Goal: Task Accomplishment & Management: Use online tool/utility

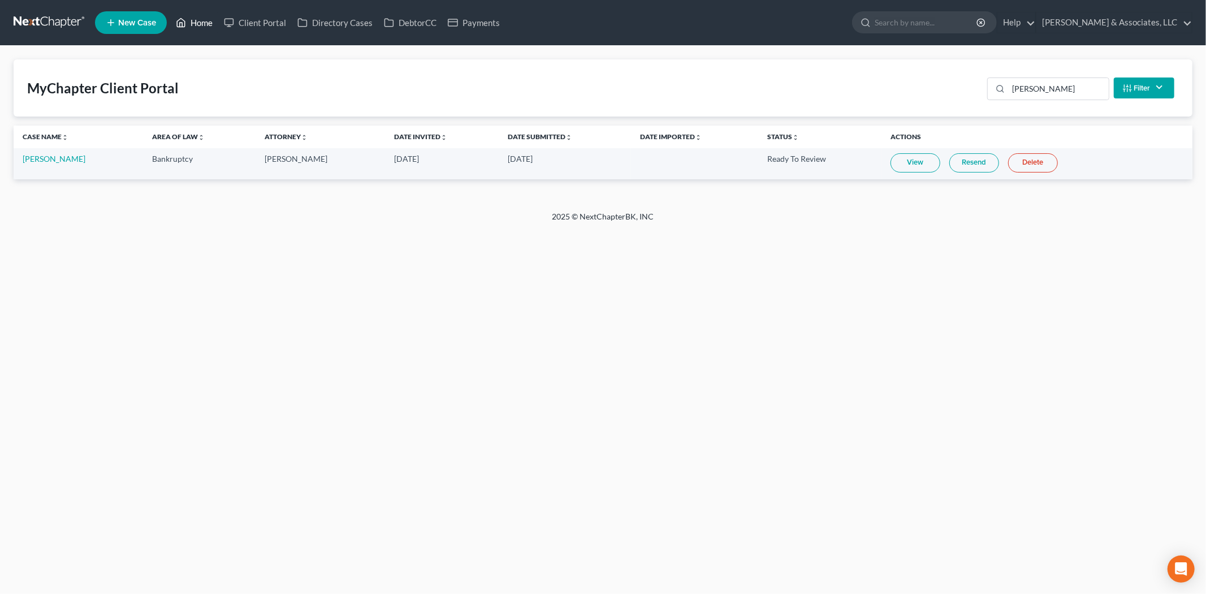
click at [206, 21] on link "Home" at bounding box center [194, 22] width 48 height 20
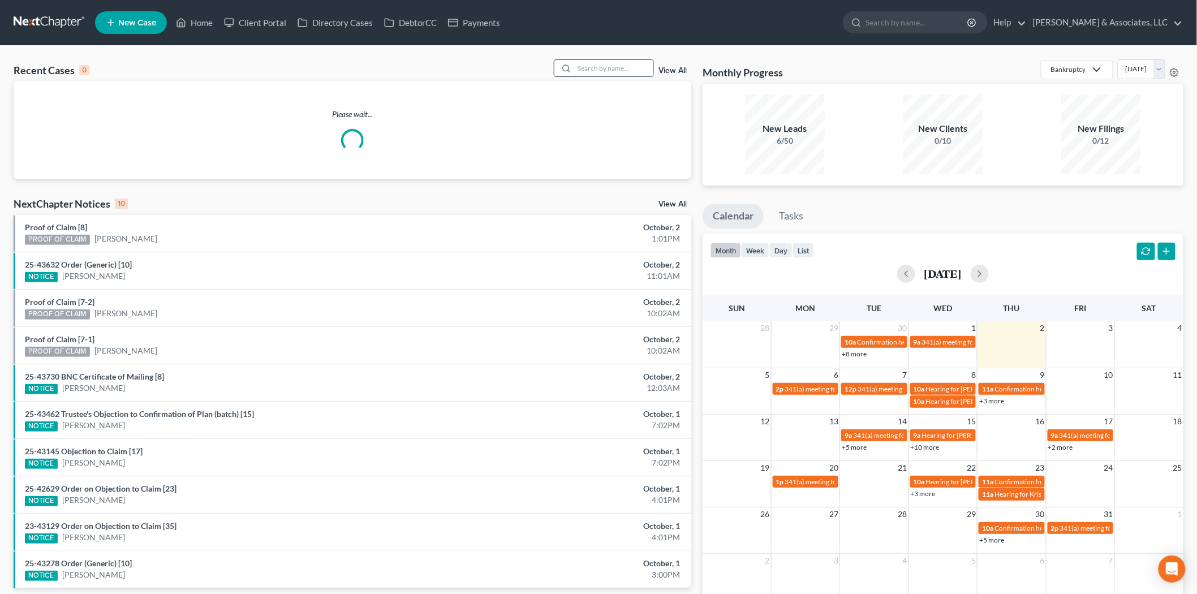
click at [635, 74] on input "search" at bounding box center [613, 68] width 79 height 16
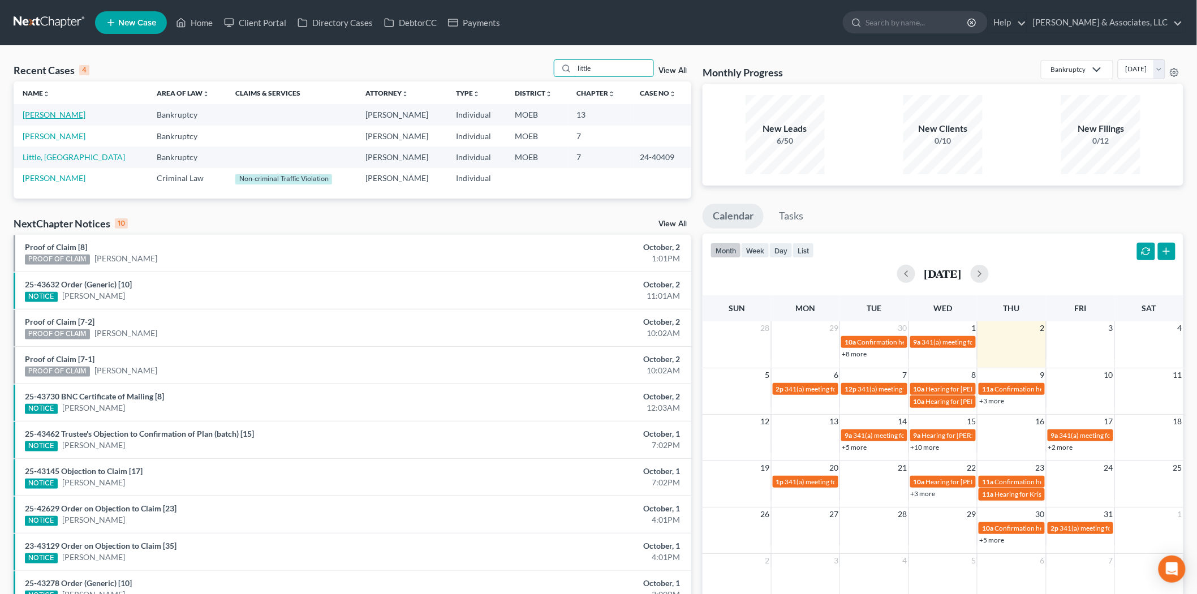
type input "little"
click at [58, 115] on link "[PERSON_NAME]" at bounding box center [54, 115] width 63 height 10
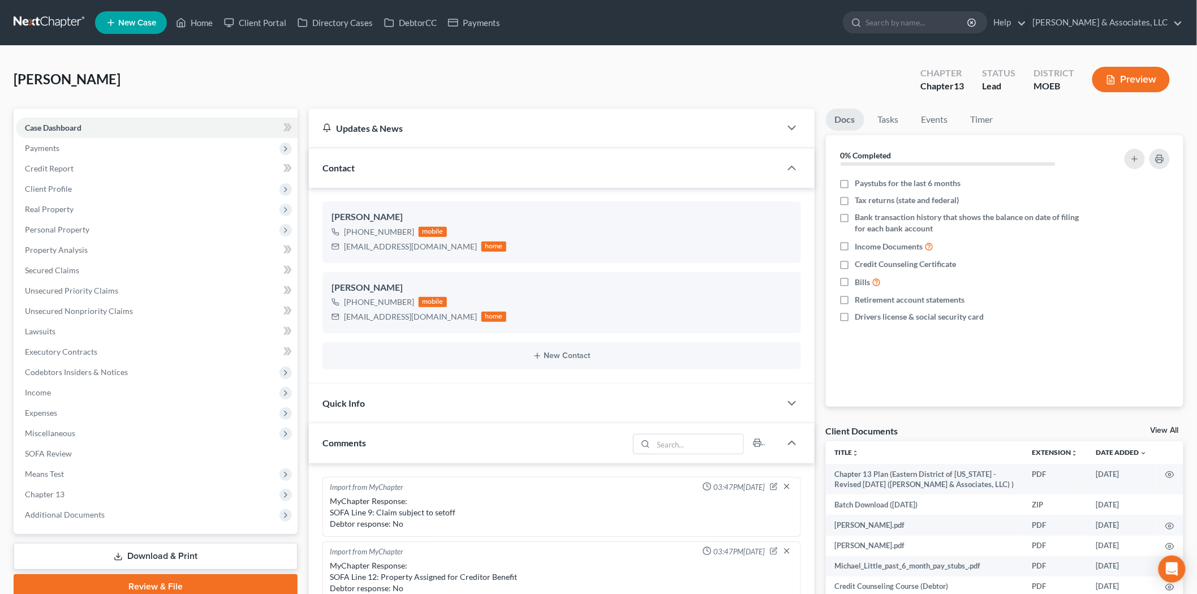
scroll to position [1287, 0]
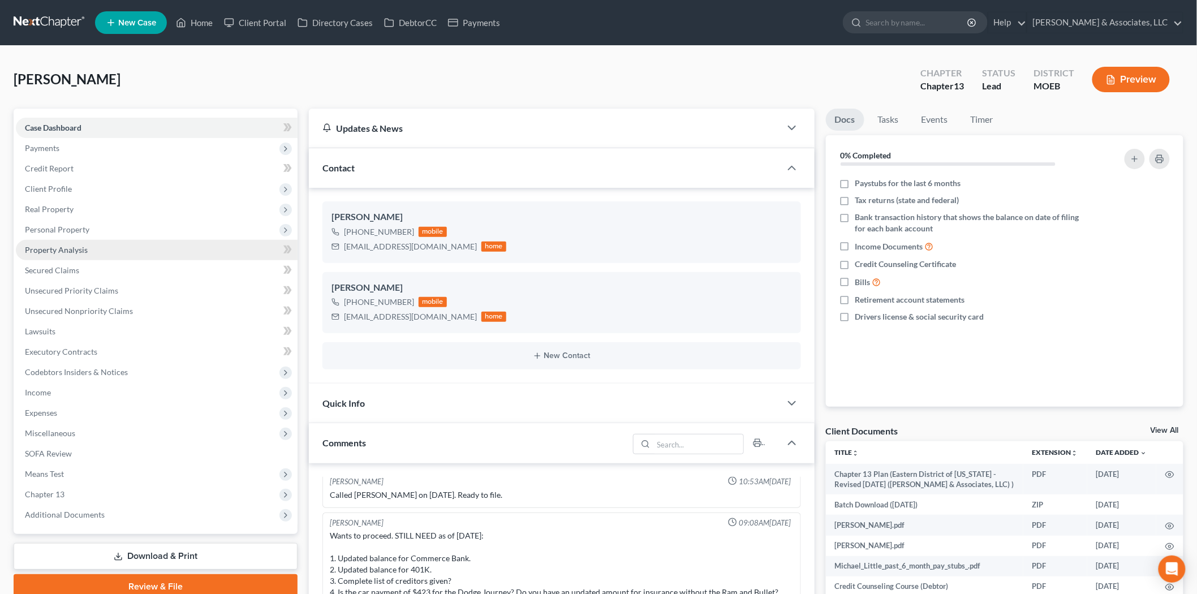
click at [55, 247] on span "Property Analysis" at bounding box center [56, 250] width 63 height 10
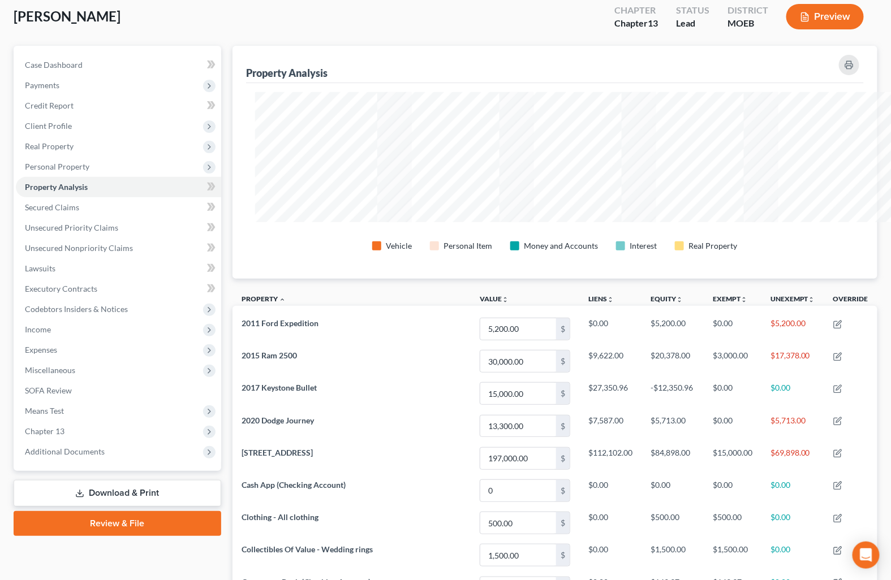
scroll to position [565319, 564869]
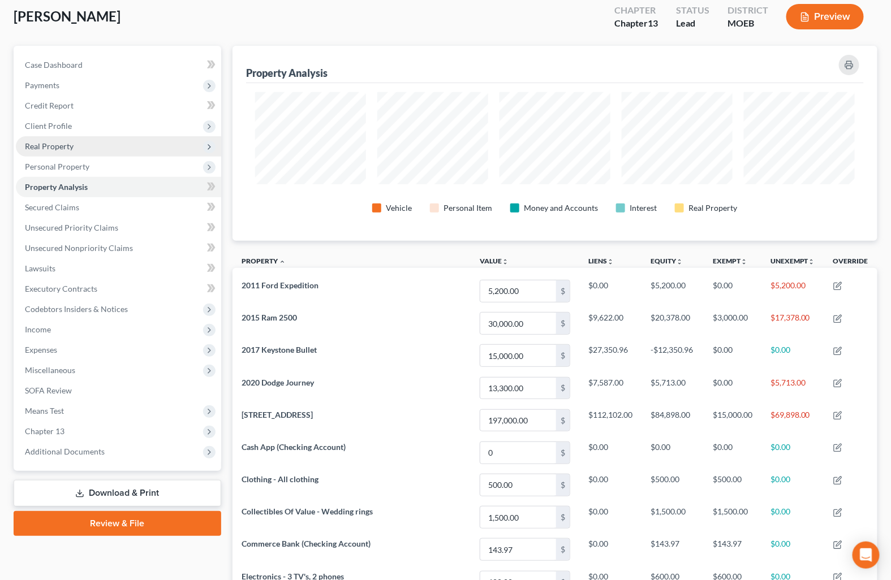
click at [54, 145] on span "Real Property" at bounding box center [49, 146] width 49 height 10
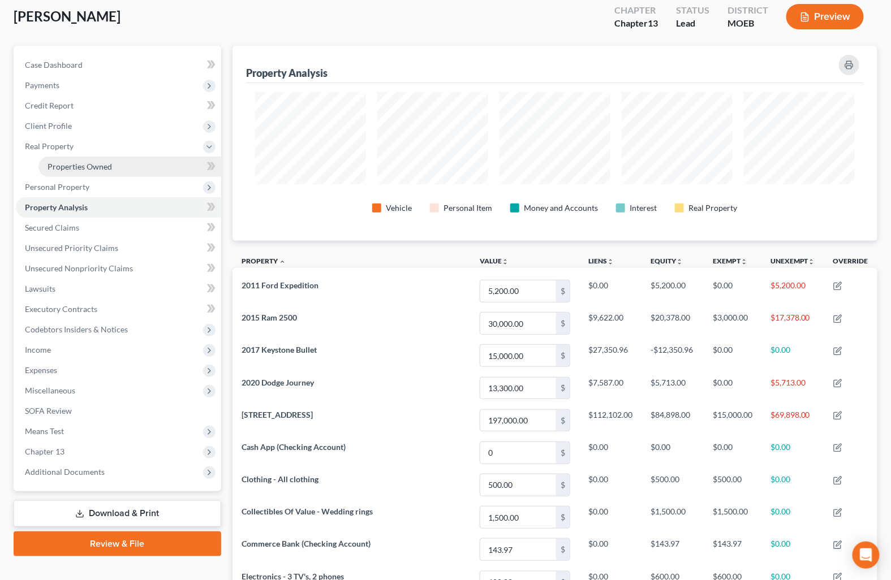
click at [63, 165] on span "Properties Owned" at bounding box center [80, 167] width 64 height 10
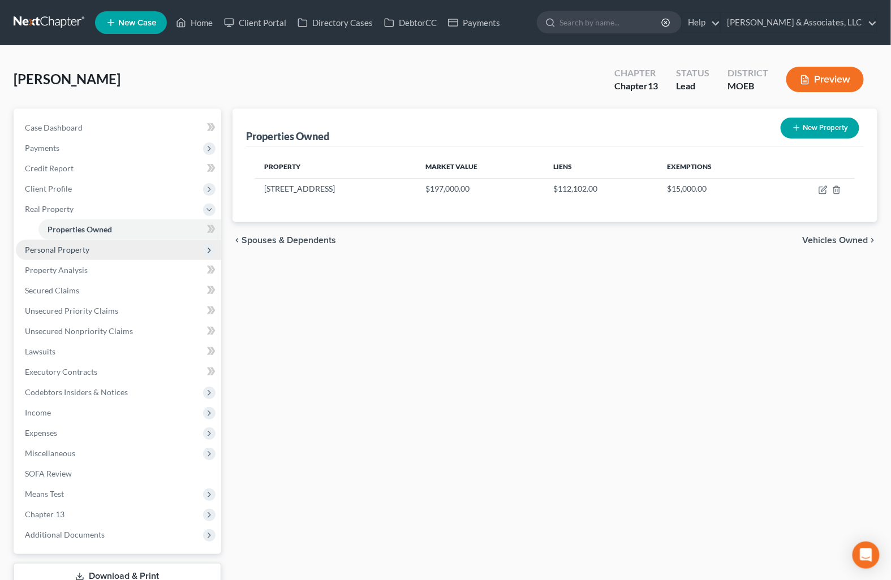
click at [54, 253] on span "Personal Property" at bounding box center [118, 250] width 205 height 20
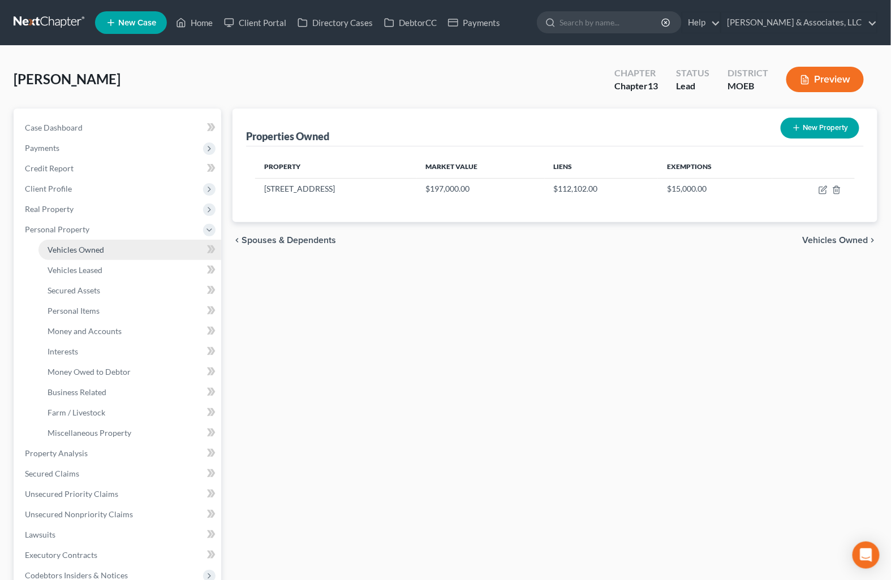
click at [71, 253] on span "Vehicles Owned" at bounding box center [76, 250] width 57 height 10
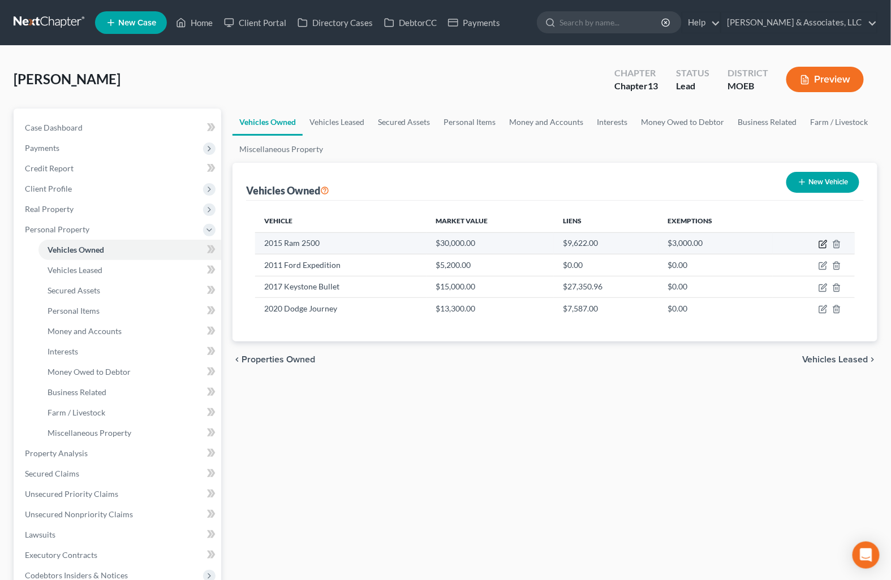
click at [823, 244] on icon "button" at bounding box center [823, 242] width 5 height 5
select select "0"
select select "11"
select select "1"
select select "3"
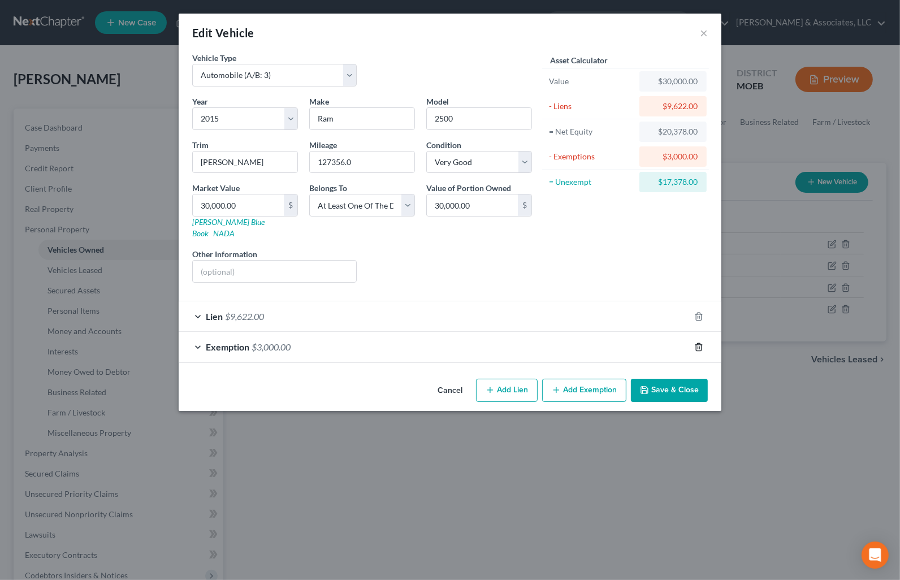
click at [697, 343] on icon "button" at bounding box center [698, 346] width 5 height 7
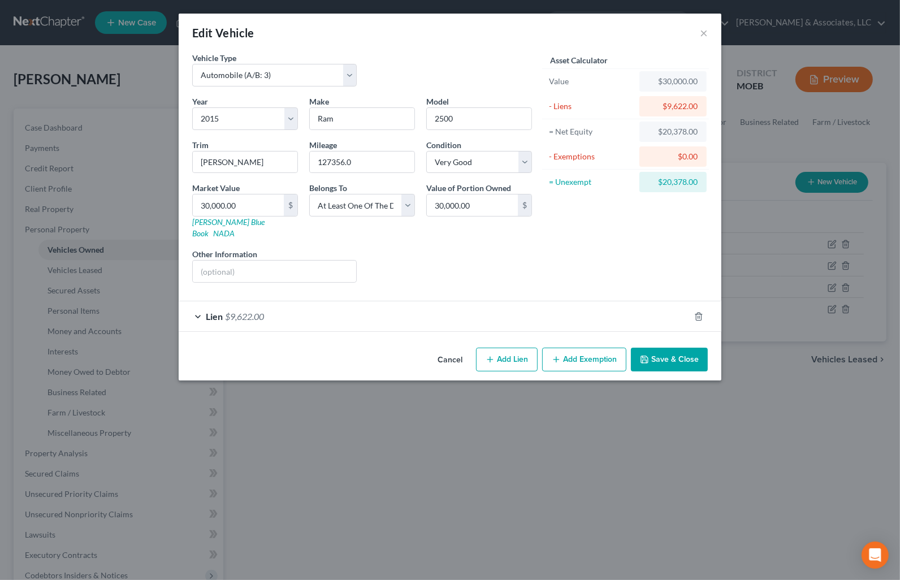
click at [672, 353] on button "Save & Close" at bounding box center [669, 360] width 77 height 24
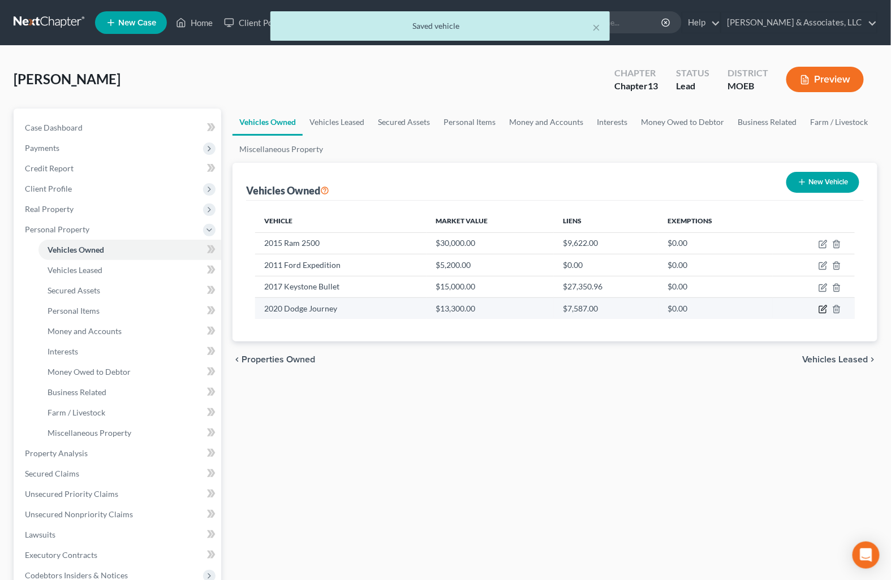
click at [824, 309] on icon "button" at bounding box center [823, 307] width 5 height 5
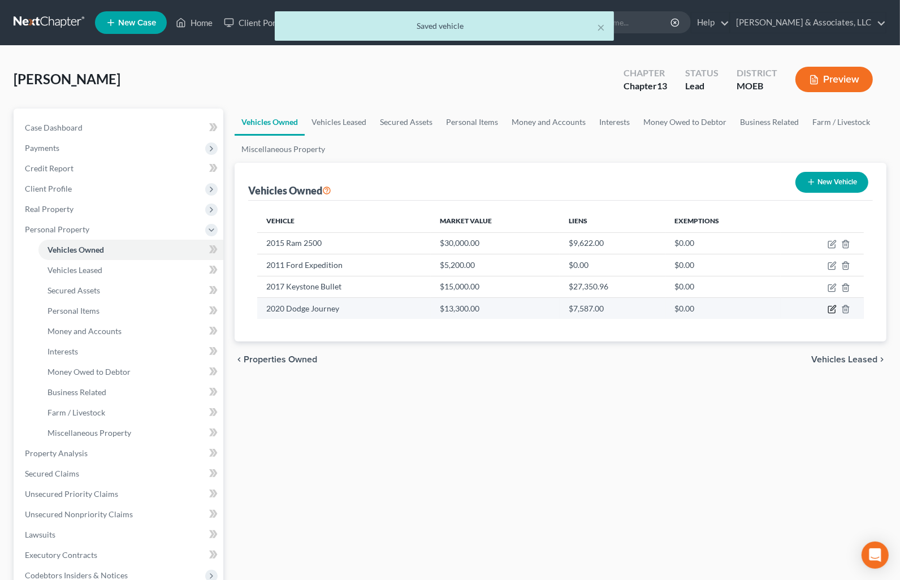
select select "0"
select select "6"
select select "0"
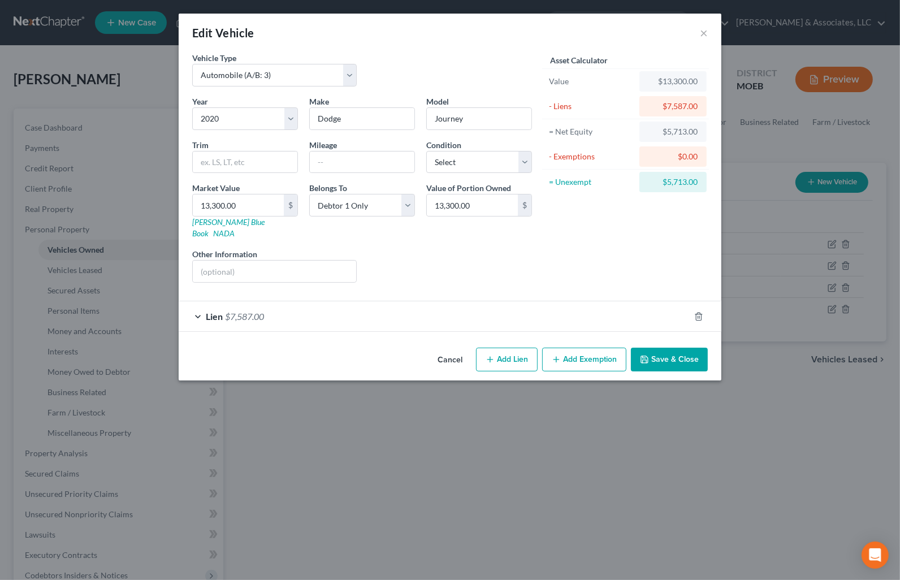
click at [584, 348] on button "Add Exemption" at bounding box center [584, 360] width 84 height 24
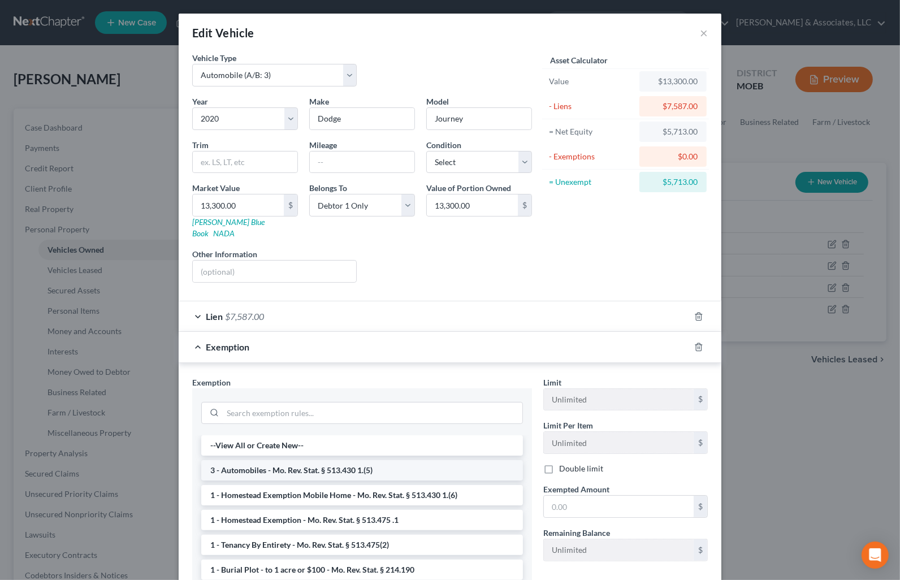
click at [339, 460] on li "3 - Automobiles - Mo. Rev. Stat. § 513.430 1.(5)" at bounding box center [362, 470] width 322 height 20
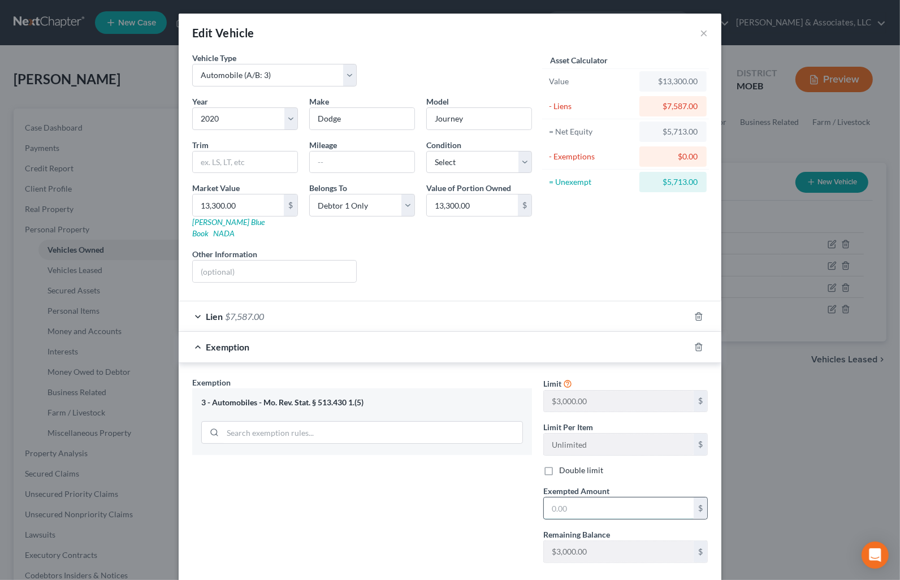
click at [555, 498] on input "text" at bounding box center [619, 508] width 150 height 21
type input "3,000.00"
click at [404, 199] on select "Select Debtor 1 Only Debtor 2 Only Debtor 1 And Debtor 2 Only At Least One Of T…" at bounding box center [362, 205] width 106 height 23
click at [309, 194] on select "Select Debtor 1 Only Debtor 2 Only Debtor 1 And Debtor 2 Only At Least One Of T…" at bounding box center [362, 205] width 106 height 23
click at [400, 206] on select "Select Debtor 1 Only Debtor 2 Only Debtor 1 And Debtor 2 Only At Least One Of T…" at bounding box center [362, 205] width 106 height 23
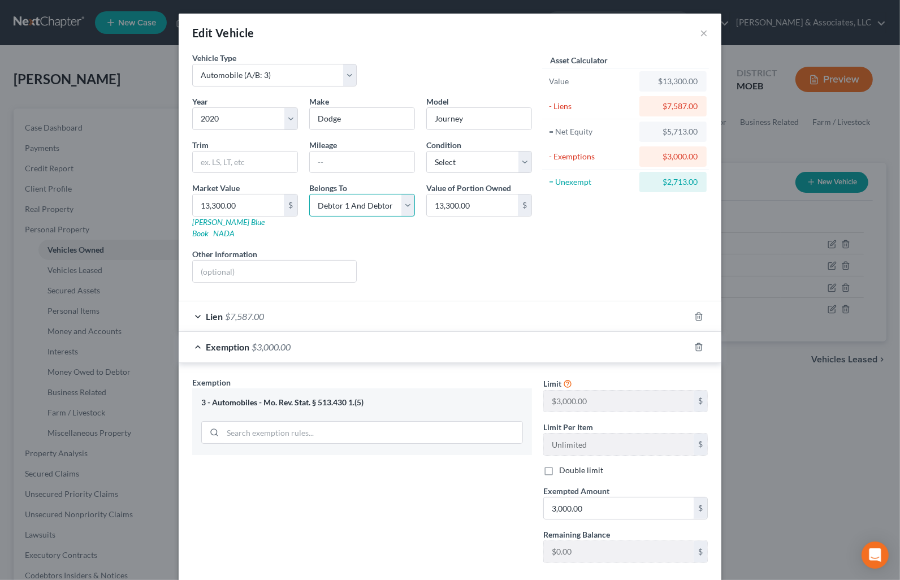
select select "3"
click at [309, 194] on select "Select Debtor 1 Only Debtor 2 Only Debtor 1 And Debtor 2 Only At Least One Of T…" at bounding box center [362, 205] width 106 height 23
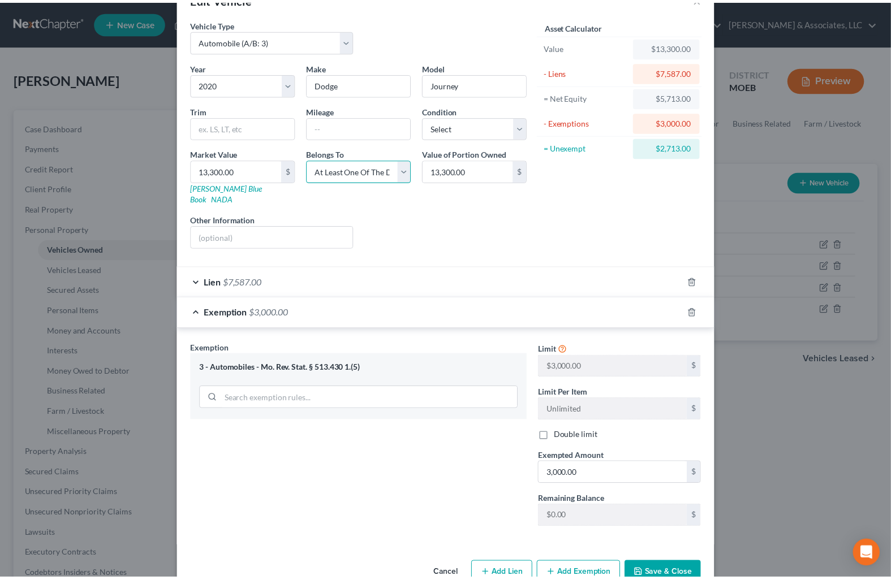
scroll to position [53, 0]
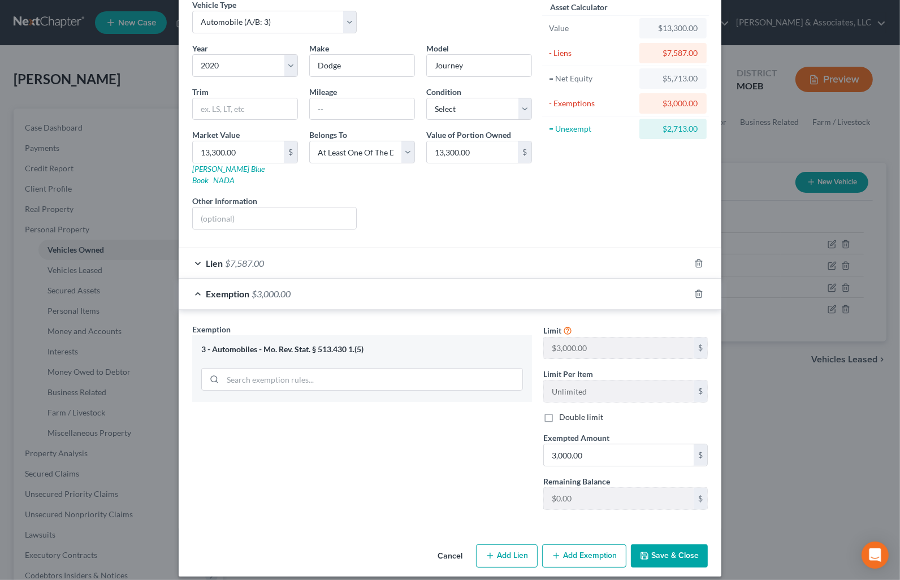
click at [651, 551] on button "Save & Close" at bounding box center [669, 557] width 77 height 24
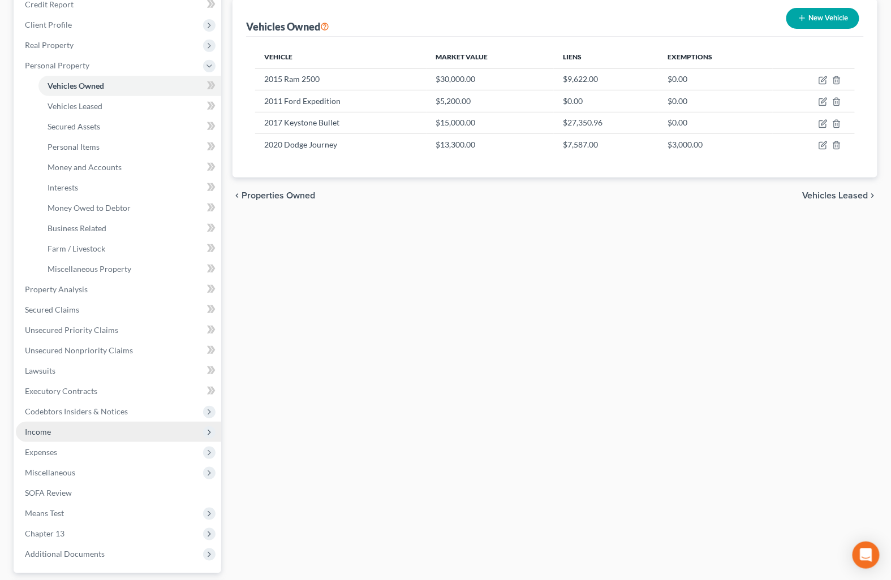
scroll to position [188, 0]
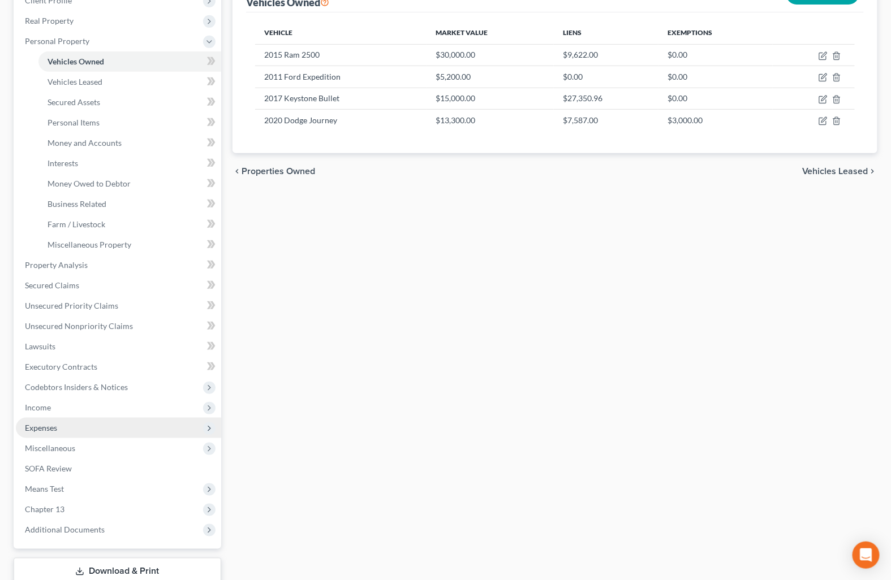
click at [55, 421] on span "Expenses" at bounding box center [118, 428] width 205 height 20
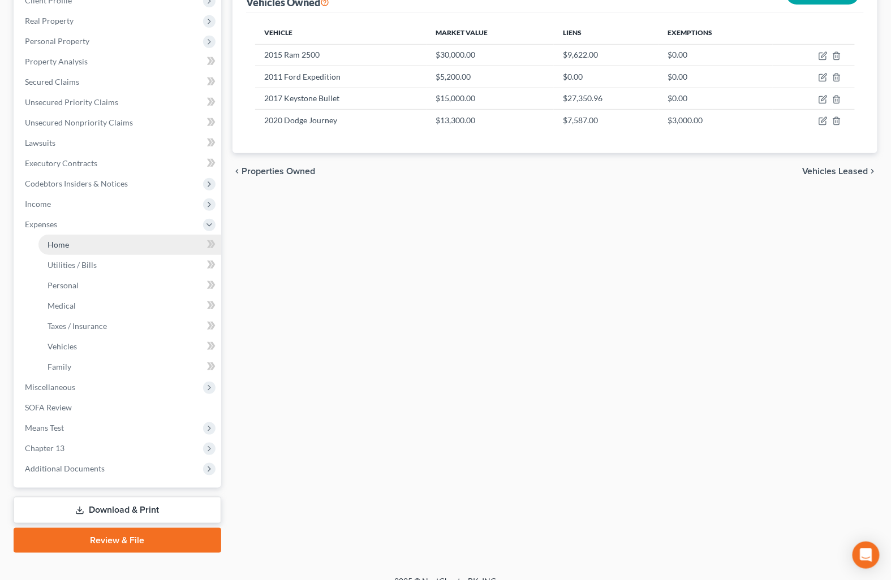
click at [71, 245] on link "Home" at bounding box center [129, 245] width 183 height 20
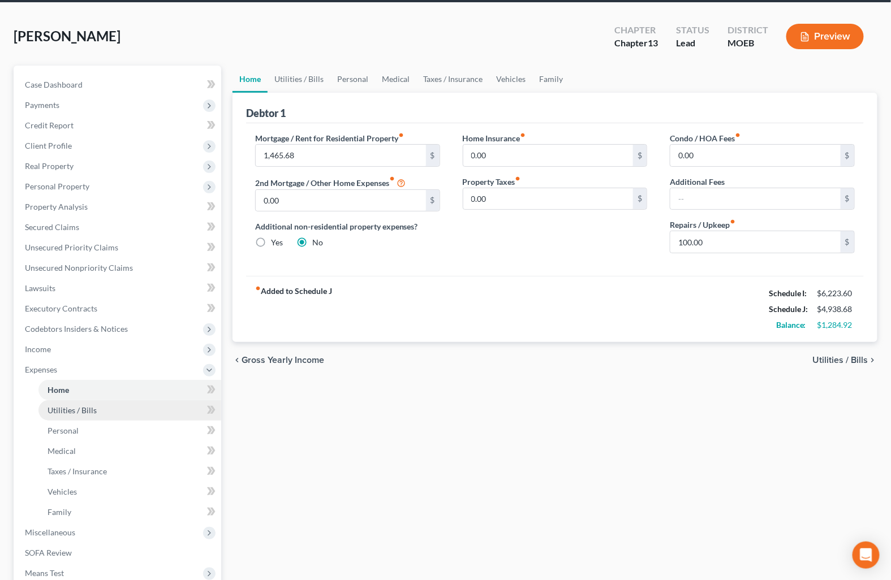
scroll to position [188, 0]
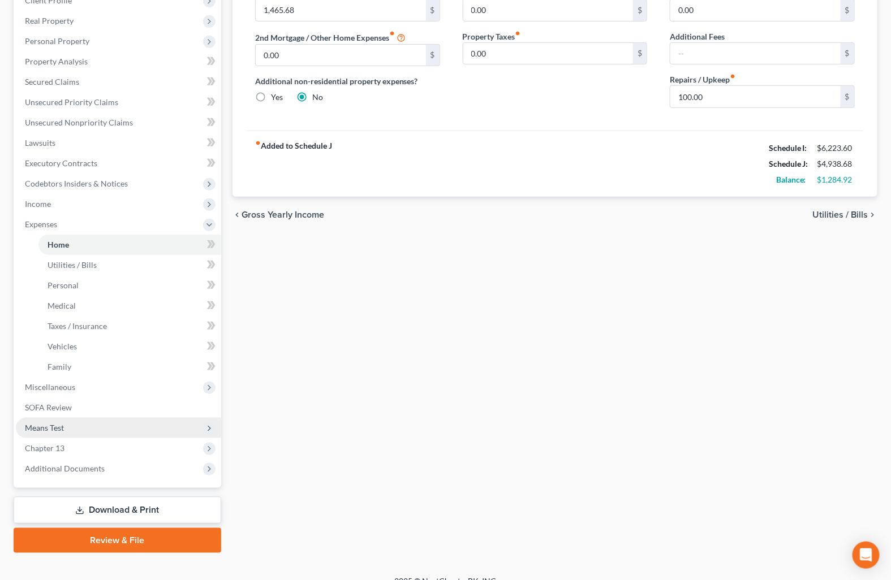
click at [61, 421] on span "Means Test" at bounding box center [118, 428] width 205 height 20
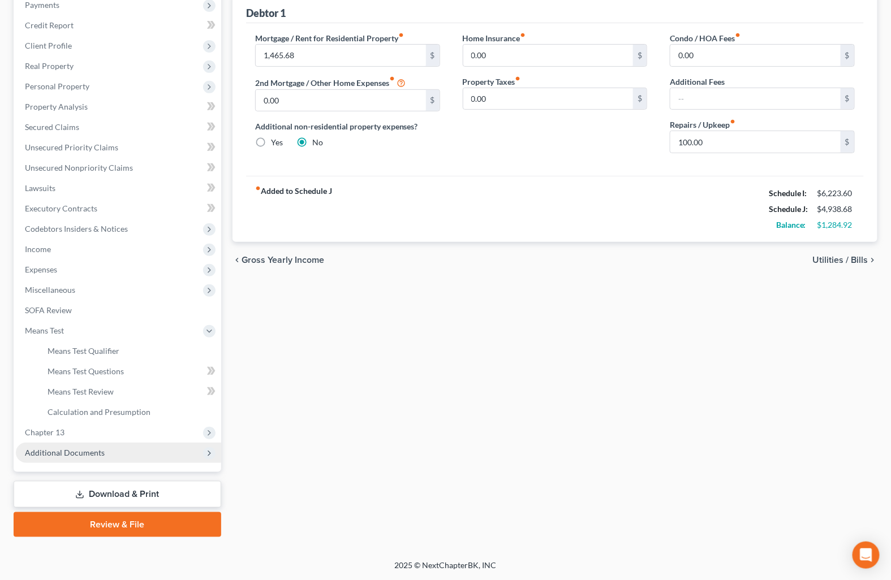
scroll to position [141, 0]
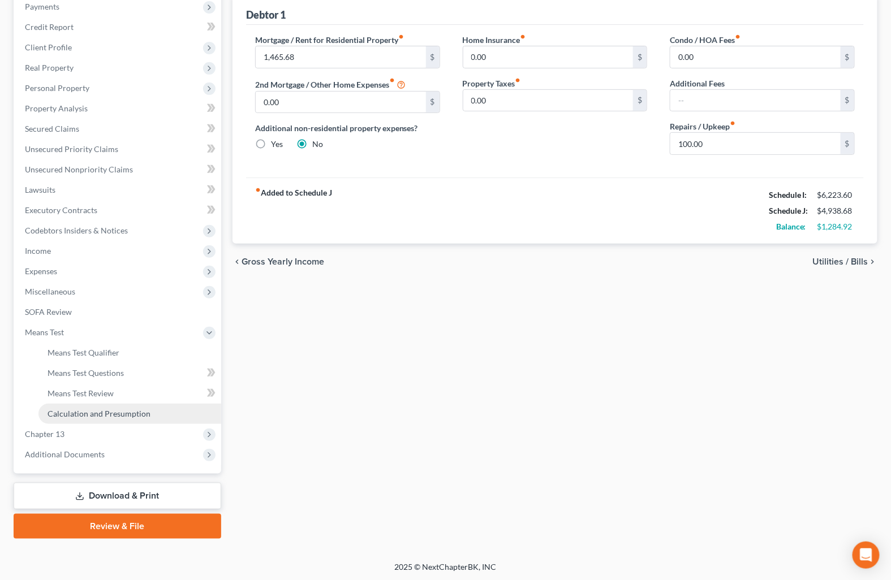
click at [88, 414] on span "Calculation and Presumption" at bounding box center [99, 414] width 103 height 10
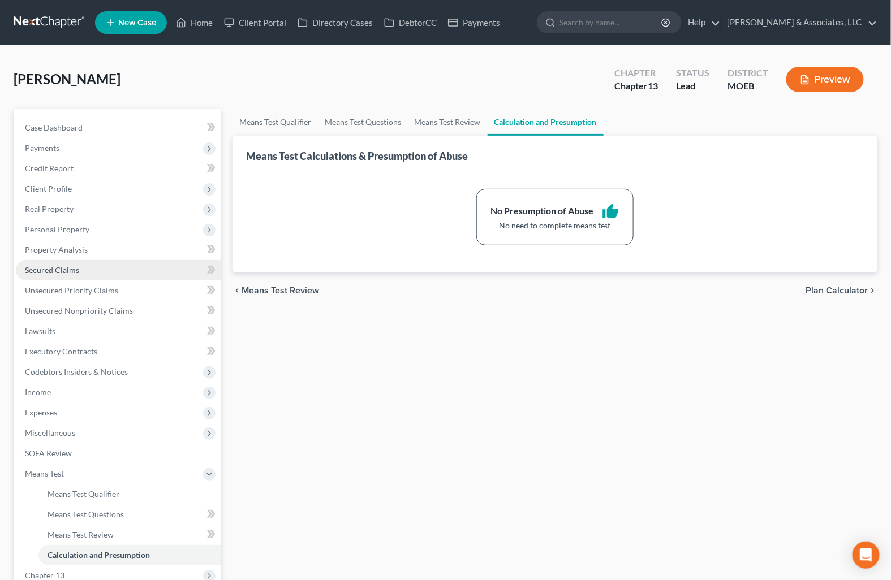
click at [58, 273] on span "Secured Claims" at bounding box center [52, 270] width 54 height 10
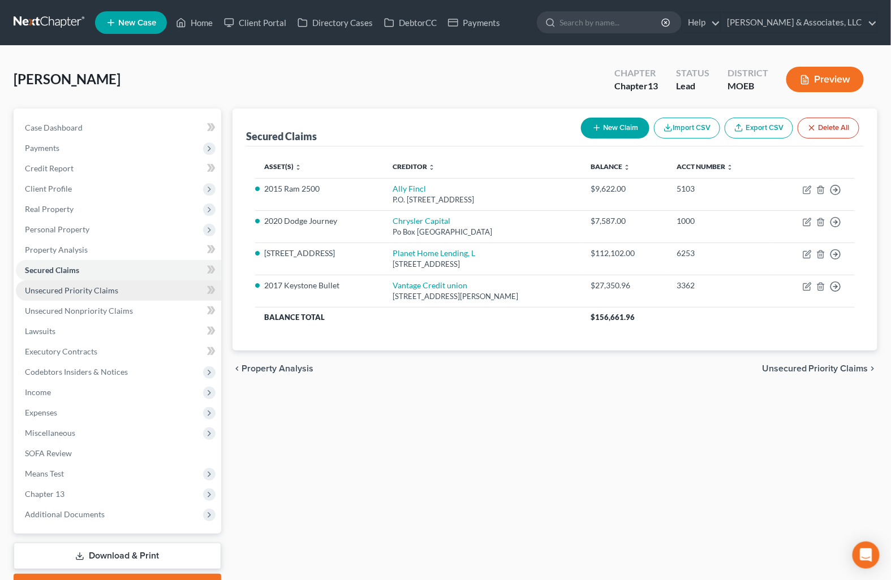
click at [78, 280] on link "Unsecured Priority Claims" at bounding box center [118, 290] width 205 height 20
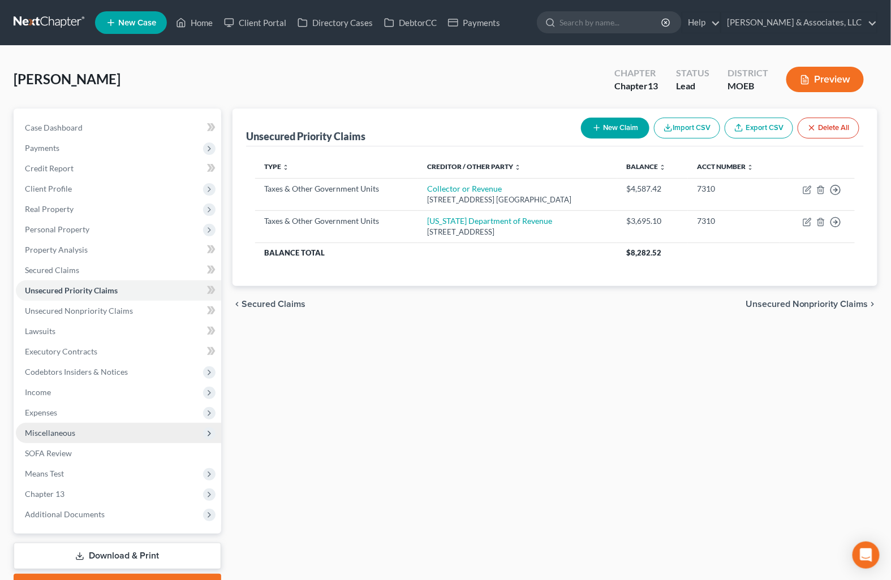
click at [91, 434] on span "Miscellaneous" at bounding box center [118, 433] width 205 height 20
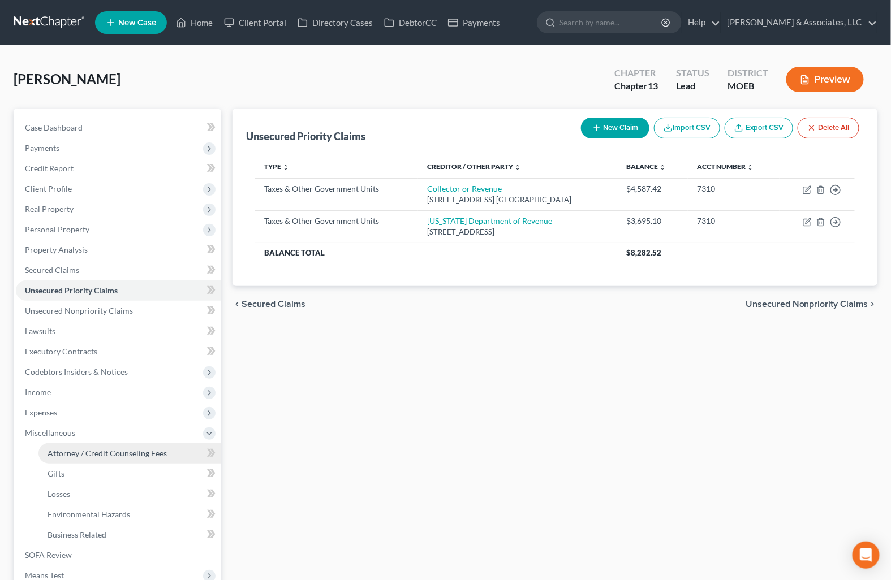
click at [88, 452] on span "Attorney / Credit Counseling Fees" at bounding box center [107, 453] width 119 height 10
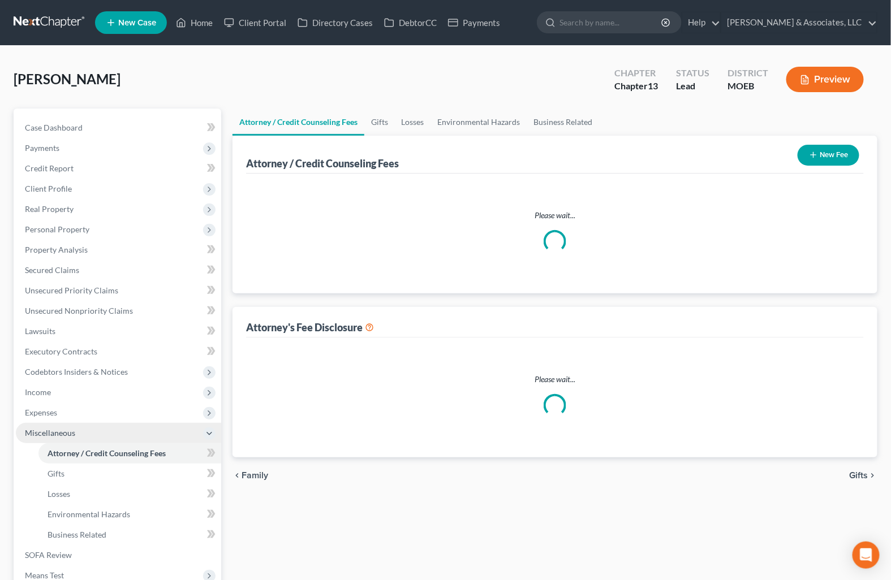
select select "0"
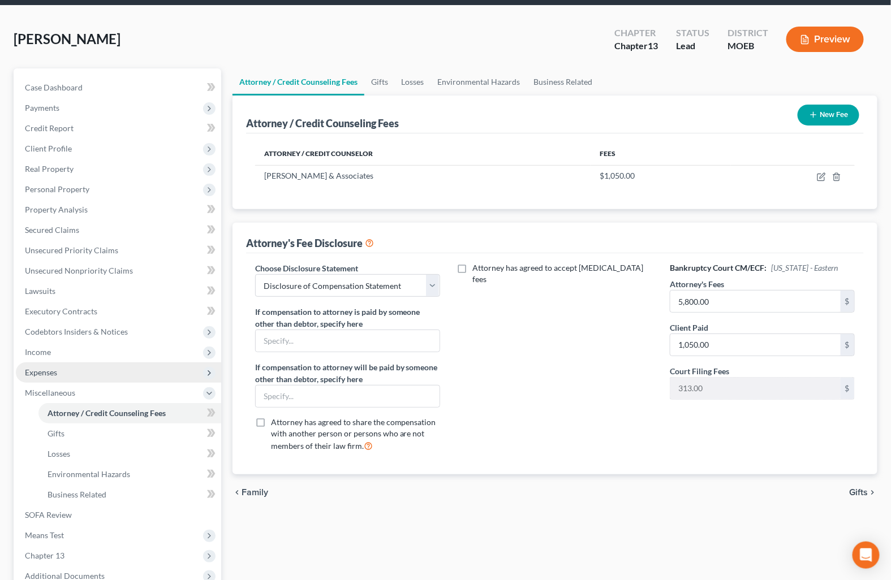
scroll to position [63, 0]
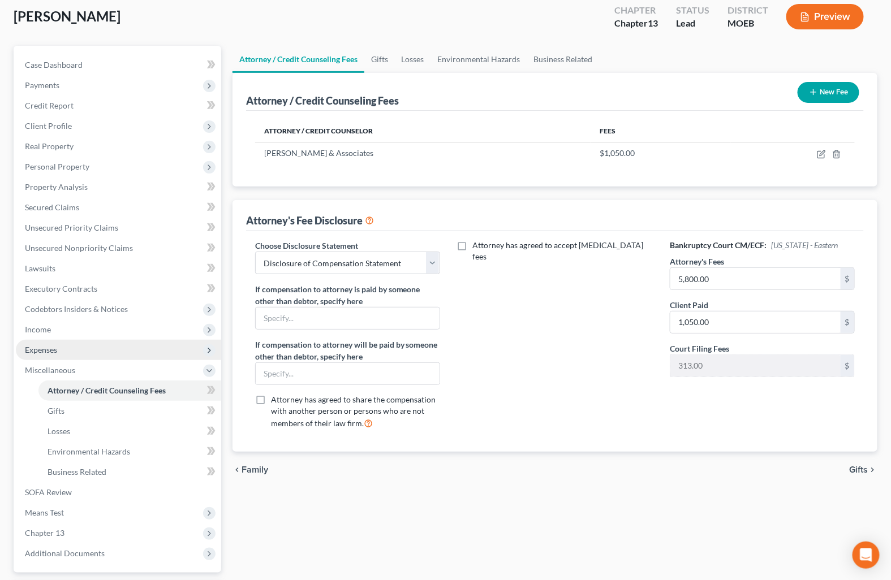
click at [55, 342] on span "Expenses" at bounding box center [118, 350] width 205 height 20
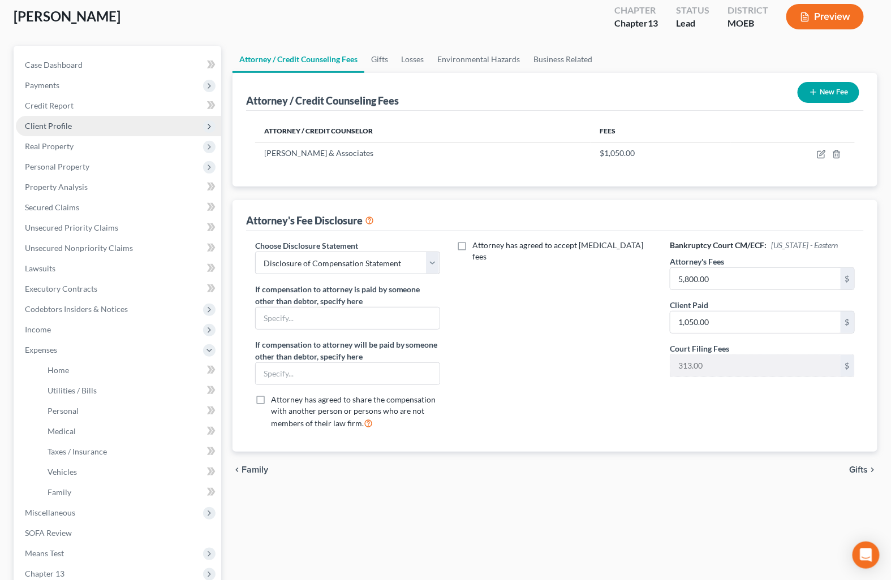
click at [53, 123] on span "Client Profile" at bounding box center [48, 126] width 47 height 10
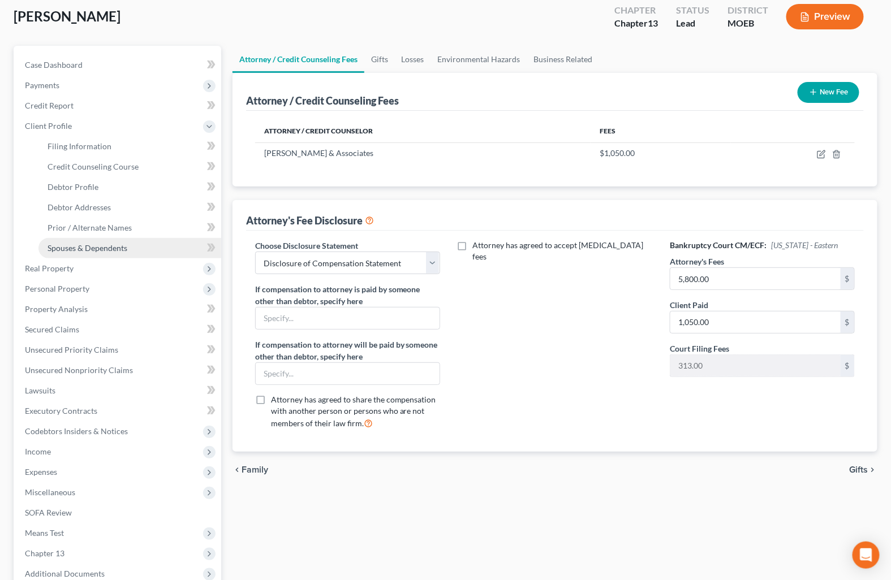
click at [93, 244] on span "Spouses & Dependents" at bounding box center [88, 248] width 80 height 10
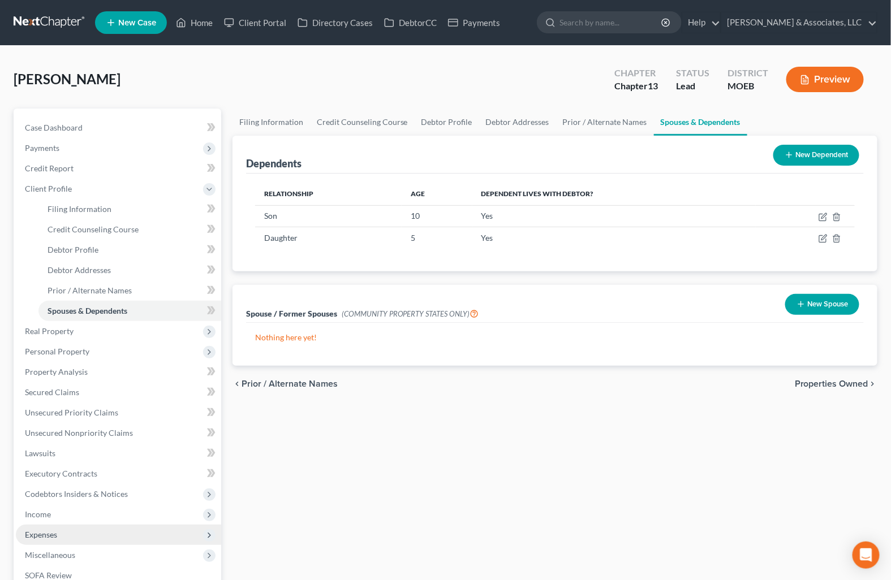
click at [41, 530] on span "Expenses" at bounding box center [41, 535] width 32 height 10
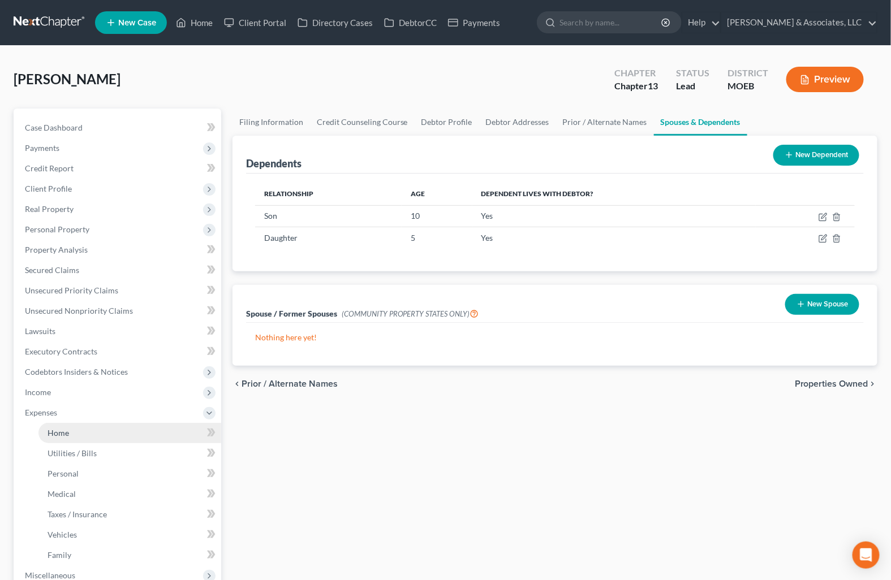
click at [63, 426] on link "Home" at bounding box center [129, 433] width 183 height 20
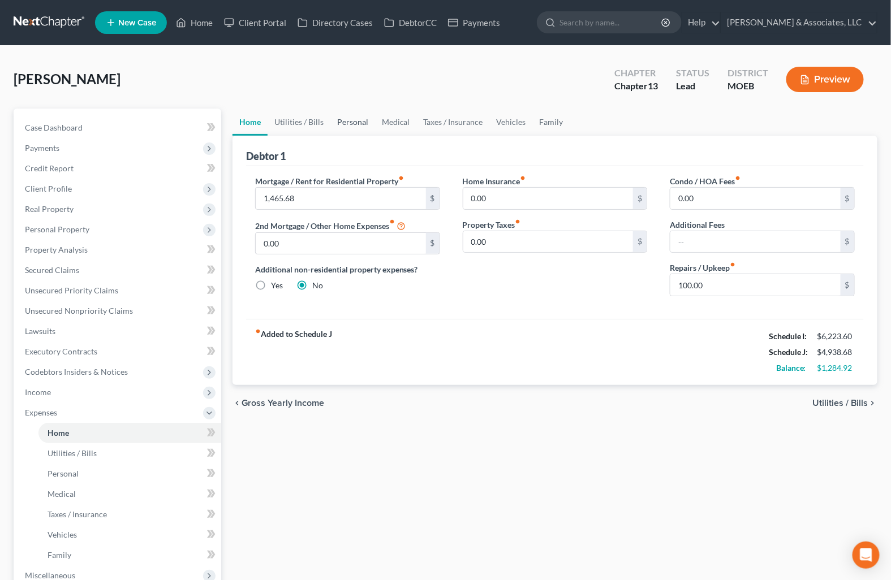
click at [349, 119] on link "Personal" at bounding box center [352, 122] width 45 height 27
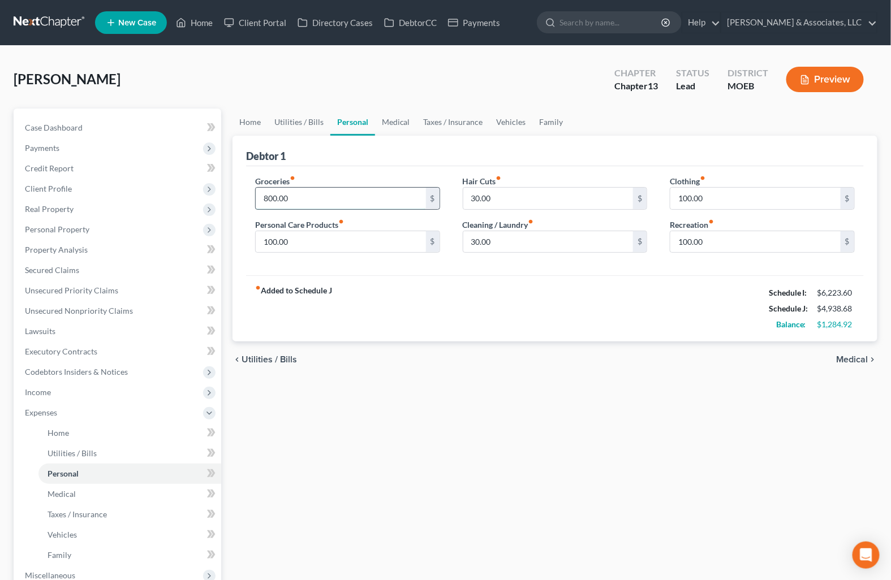
click at [296, 191] on input "800.00" at bounding box center [341, 198] width 170 height 21
type input "1,050.00"
click at [473, 241] on input "30.00" at bounding box center [548, 241] width 170 height 21
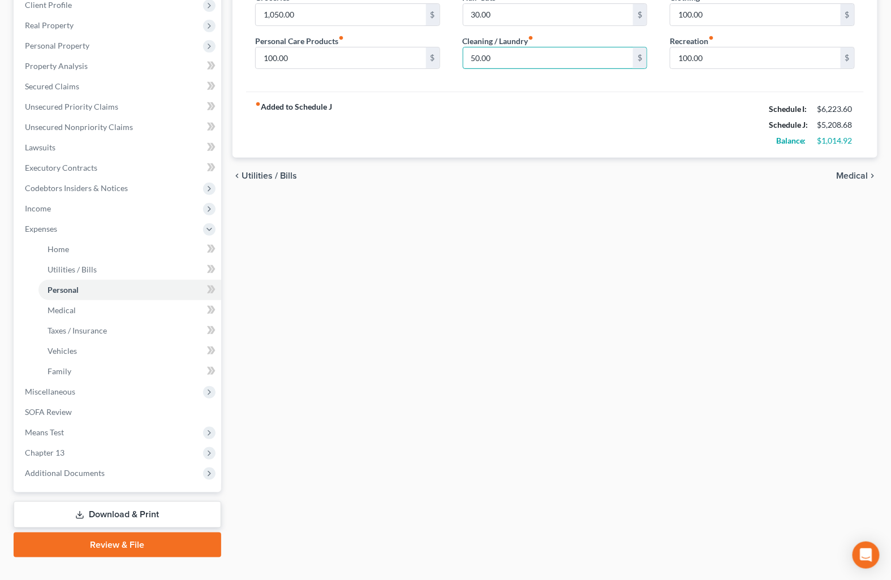
scroll to position [202, 0]
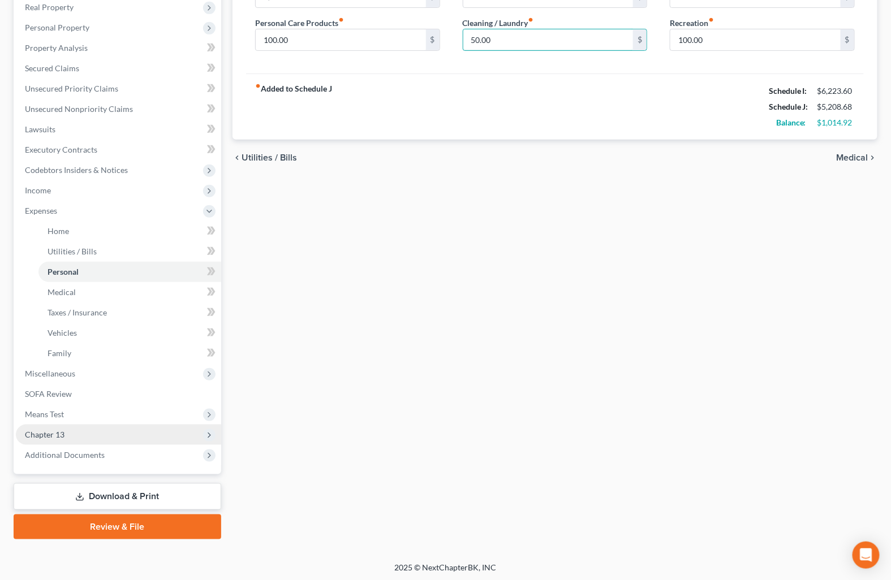
type input "50.00"
click at [70, 428] on span "Chapter 13" at bounding box center [118, 435] width 205 height 20
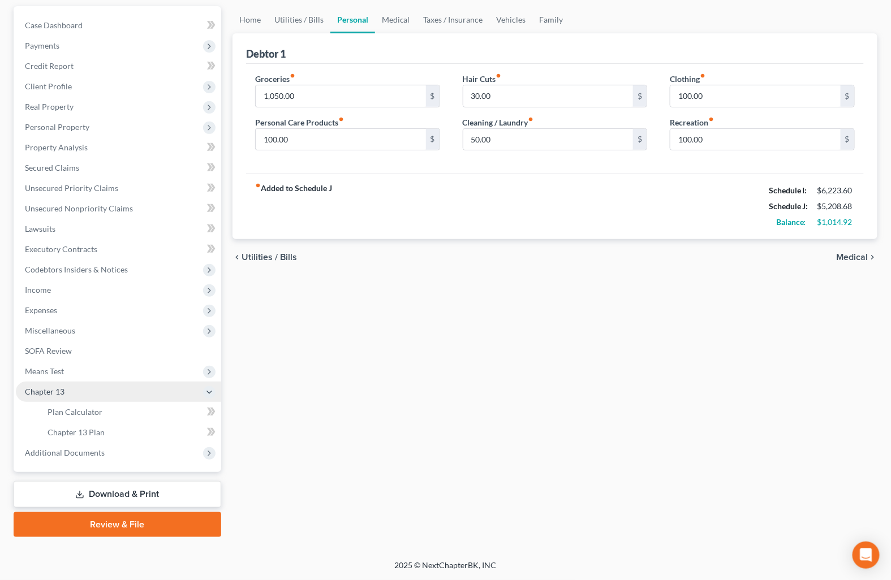
scroll to position [100, 0]
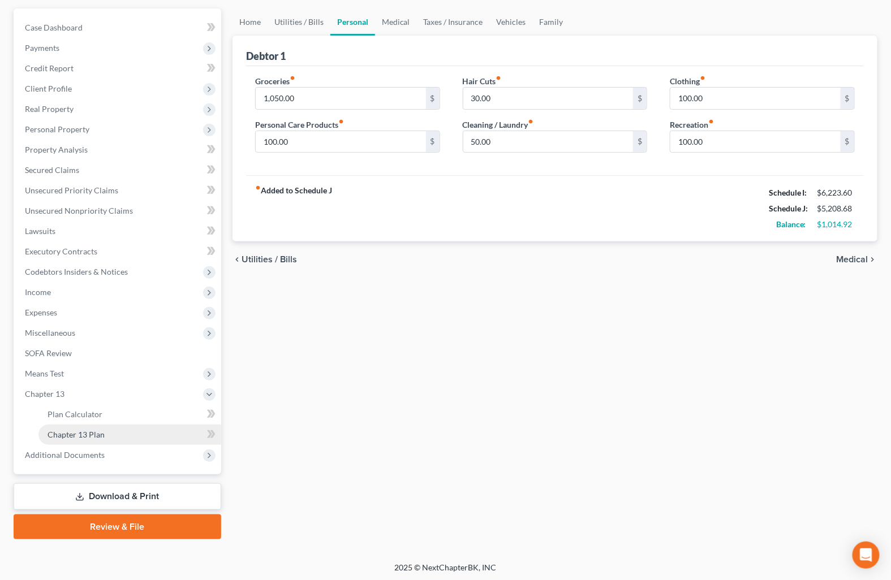
click at [75, 432] on span "Chapter 13 Plan" at bounding box center [76, 435] width 57 height 10
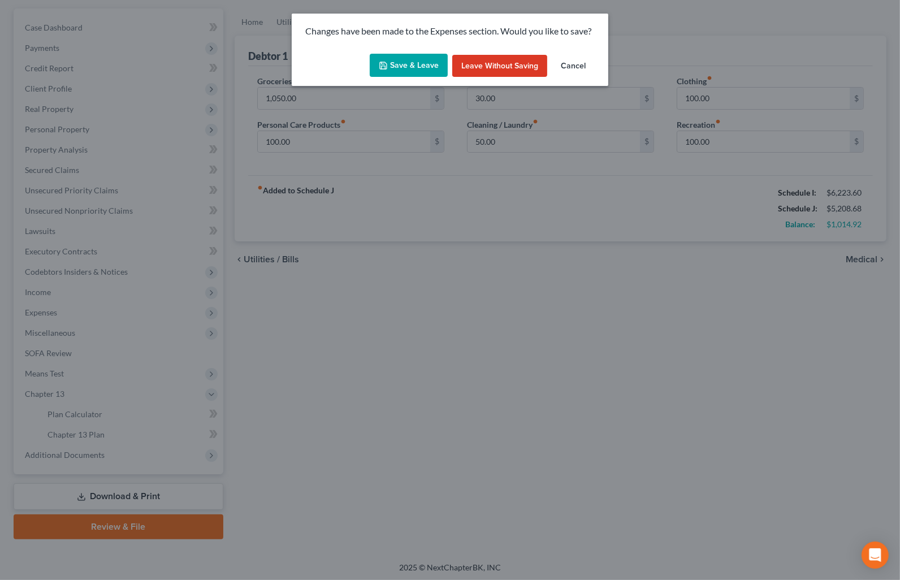
click at [396, 55] on button "Save & Leave" at bounding box center [409, 66] width 78 height 24
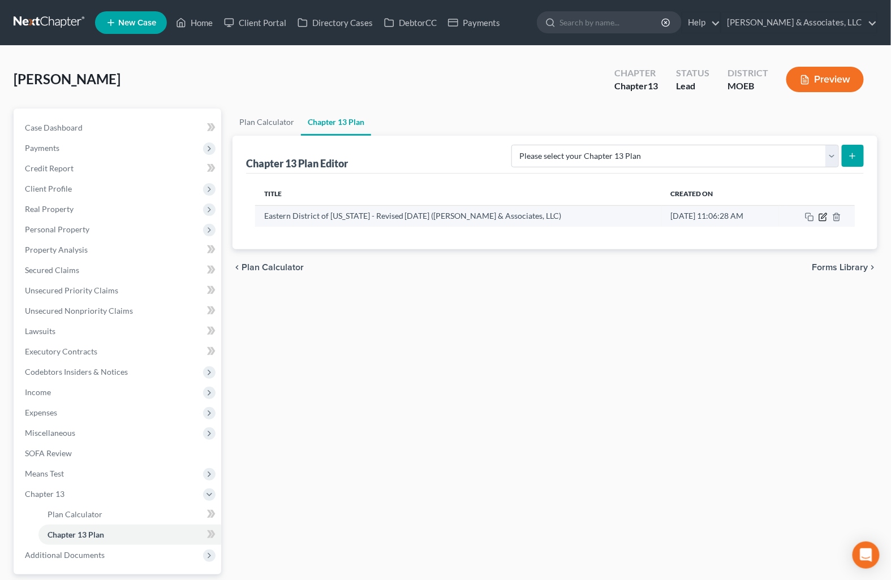
click at [825, 219] on icon "button" at bounding box center [822, 217] width 9 height 9
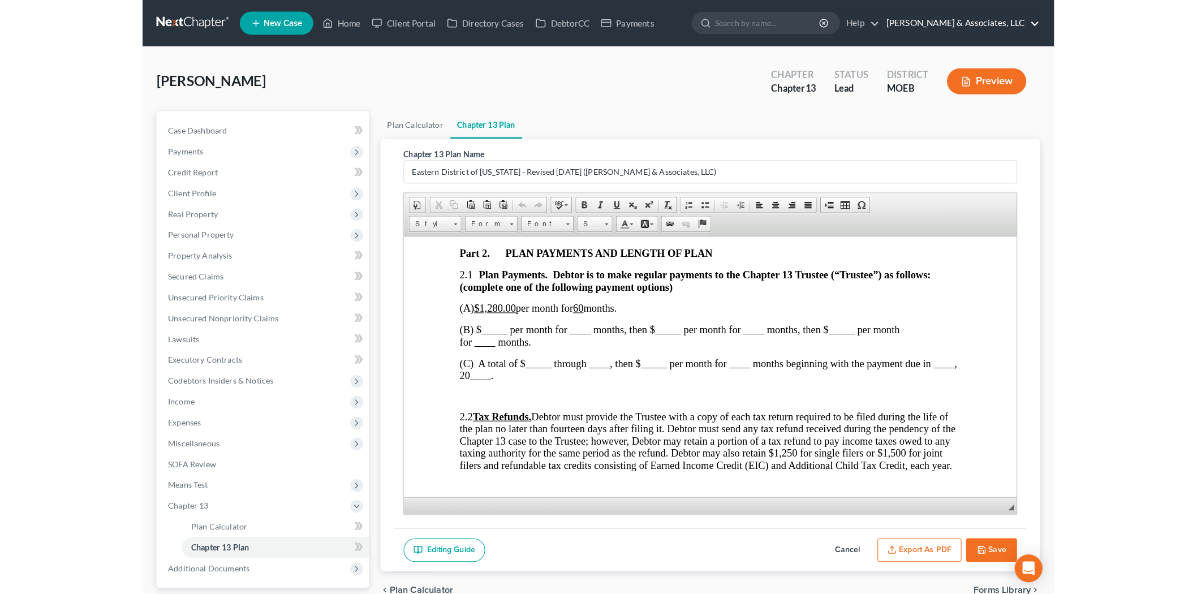
scroll to position [517, 0]
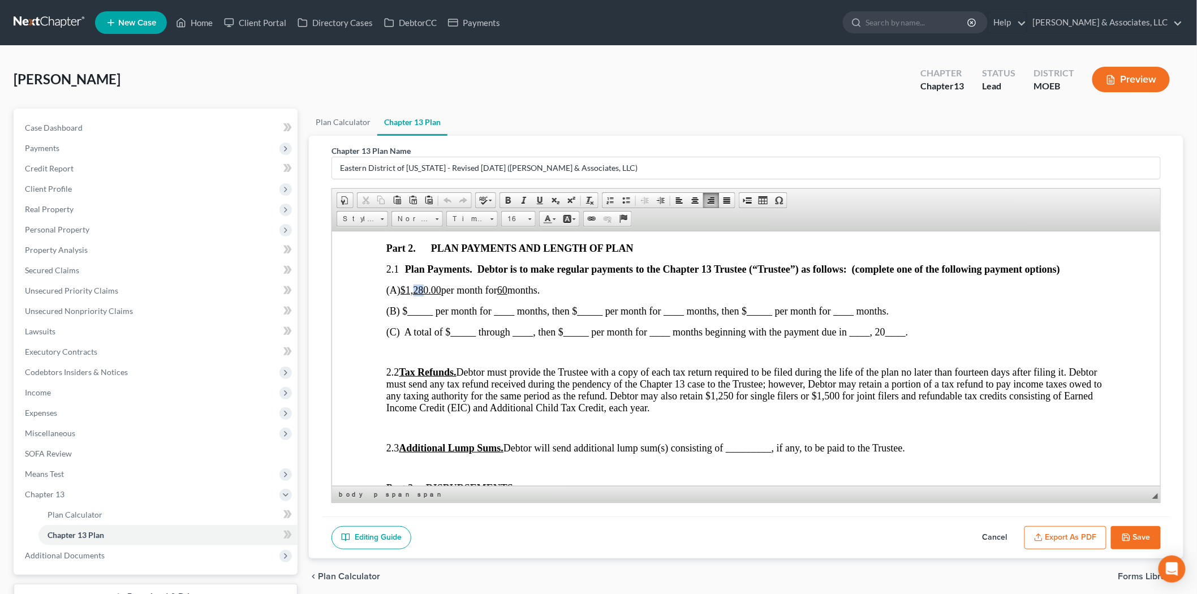
drag, startPoint x: 420, startPoint y: 295, endPoint x: 428, endPoint y: 295, distance: 7.9
click at [428, 295] on u "$1,280.00" at bounding box center [420, 289] width 41 height 11
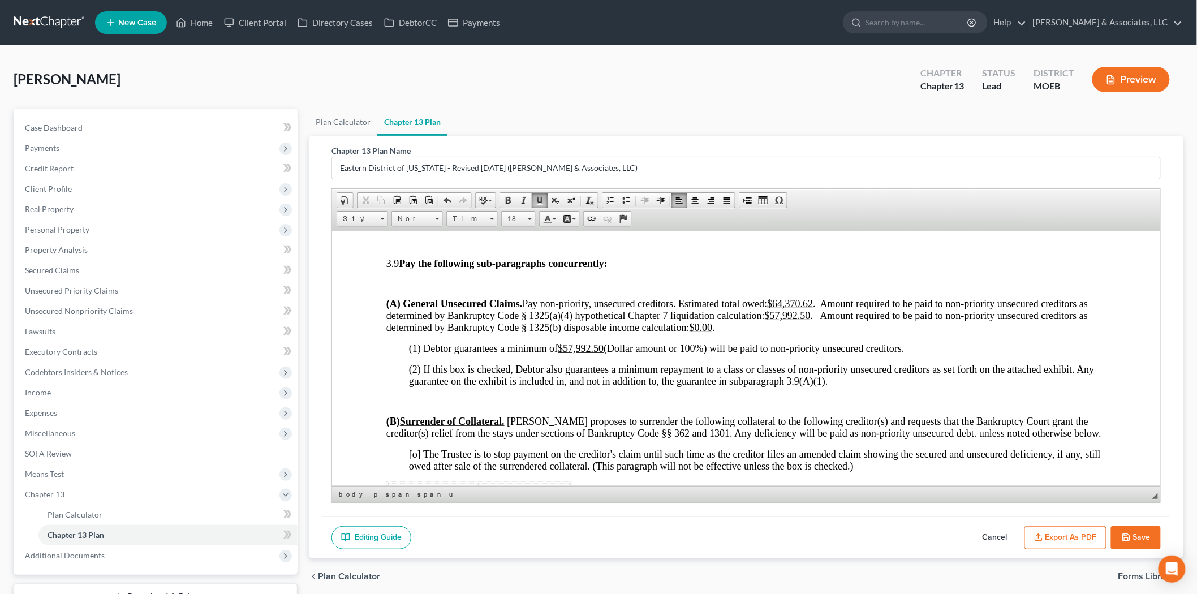
scroll to position [2591, 0]
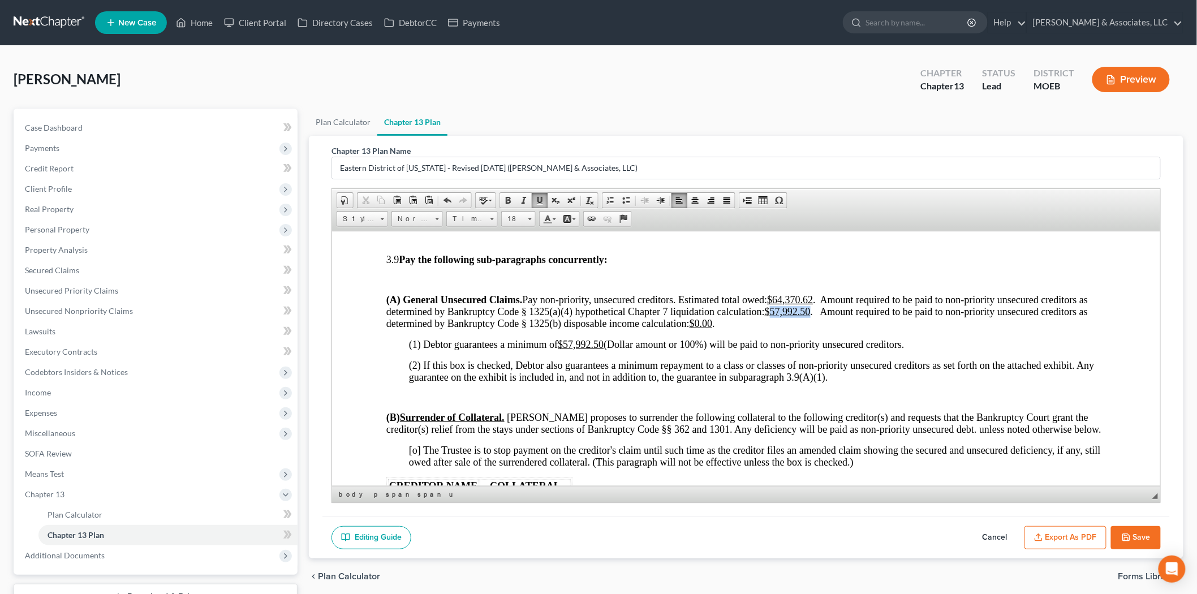
drag, startPoint x: 772, startPoint y: 318, endPoint x: 812, endPoint y: 318, distance: 40.2
click at [812, 318] on span "(A) General Unsecured Claims. Pay non-priority, unsecured creditors. Estimated …" at bounding box center [736, 311] width 701 height 35
drag, startPoint x: 566, startPoint y: 351, endPoint x: 604, endPoint y: 351, distance: 38.5
click at [603, 349] on u "$57,992.50" at bounding box center [580, 343] width 46 height 11
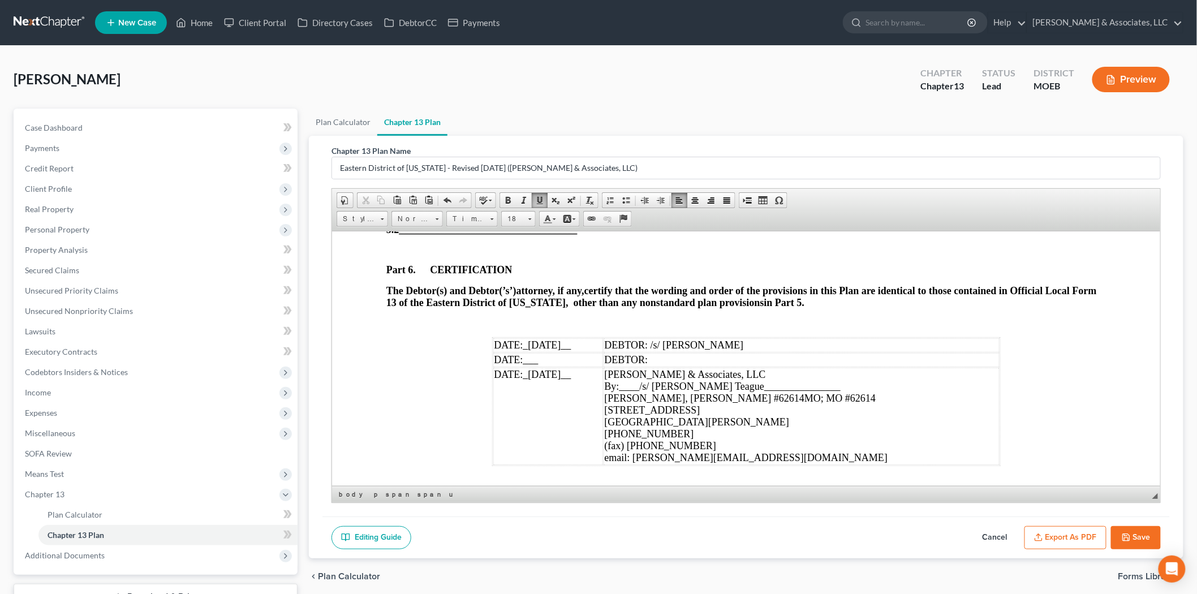
scroll to position [3533, 0]
click at [559, 366] on td "DATE: ___" at bounding box center [548, 359] width 110 height 14
click at [551, 349] on span "_[DATE]__" at bounding box center [547, 343] width 48 height 11
drag, startPoint x: 525, startPoint y: 370, endPoint x: 541, endPoint y: 370, distance: 15.3
click at [541, 349] on span "_[DATE]__" at bounding box center [547, 343] width 48 height 11
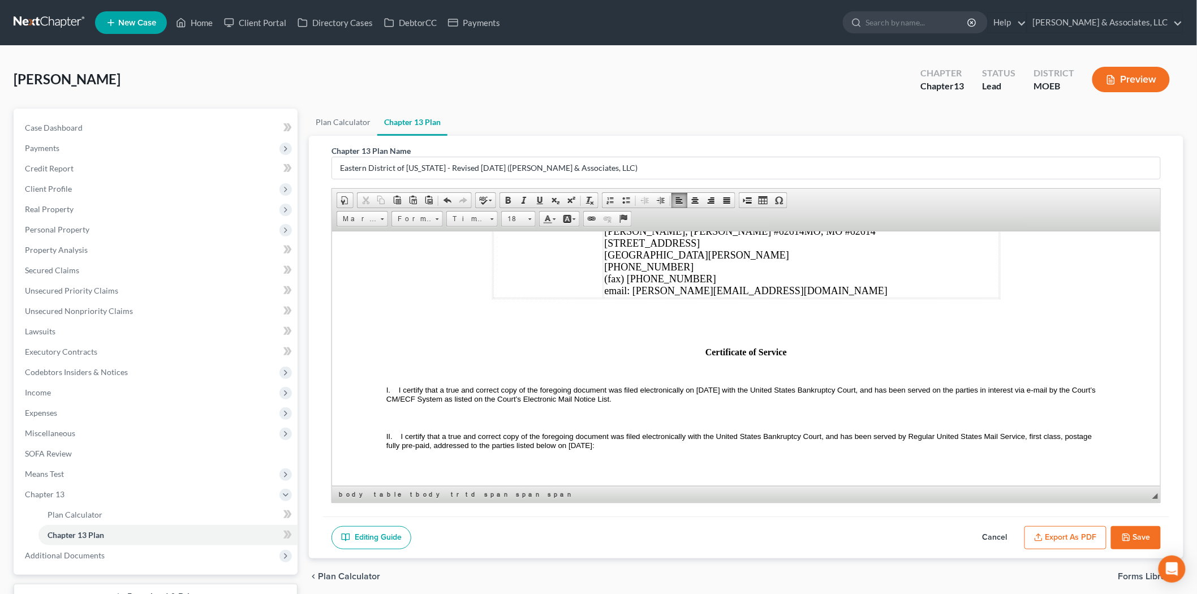
scroll to position [3722, 0]
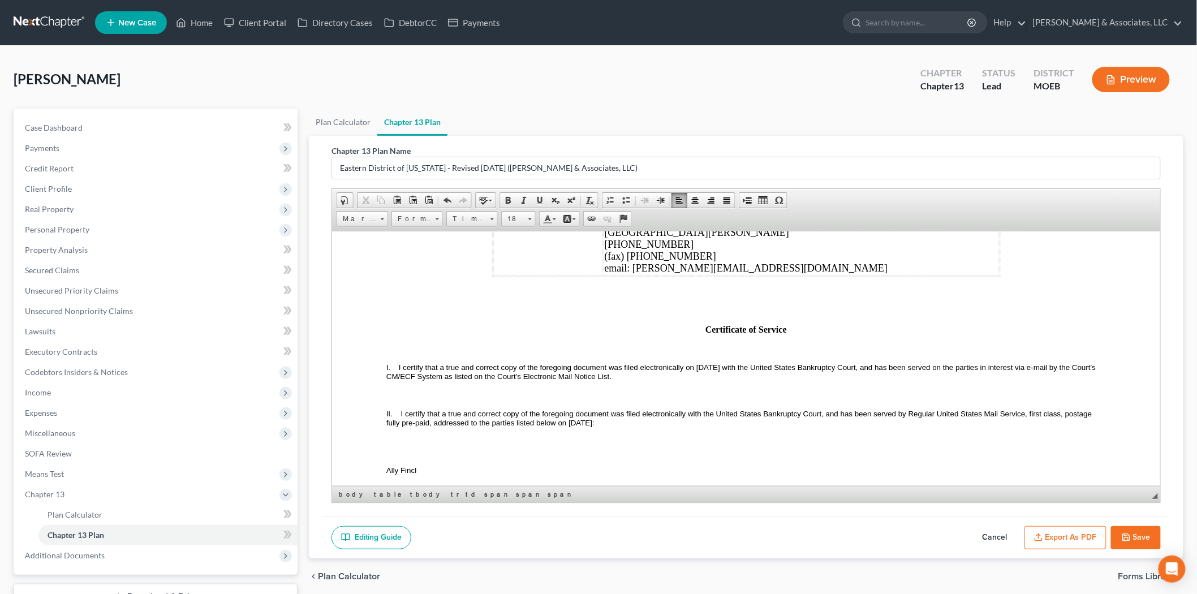
click at [700, 381] on p "I. I certify that a true and correct copy of the foregoing document was filed e…" at bounding box center [745, 371] width 719 height 18
drag, startPoint x: 697, startPoint y: 392, endPoint x: 740, endPoint y: 393, distance: 43.5
click at [740, 380] on span "I certify that a true and correct copy of the foregoing document was filed elec…" at bounding box center [741, 371] width 711 height 18
drag, startPoint x: 568, startPoint y: 450, endPoint x: 615, endPoint y: 449, distance: 46.9
click at [615, 426] on span "I certify that a true and correct copy of the foregoing document was filed elec…" at bounding box center [739, 418] width 707 height 18
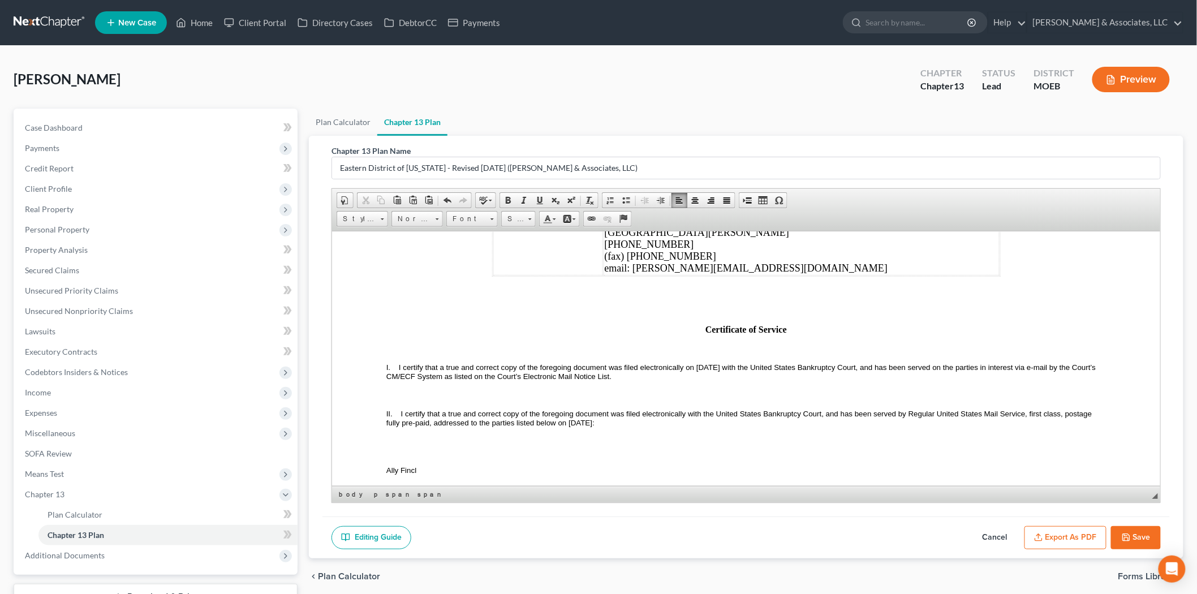
scroll to position [3785, 0]
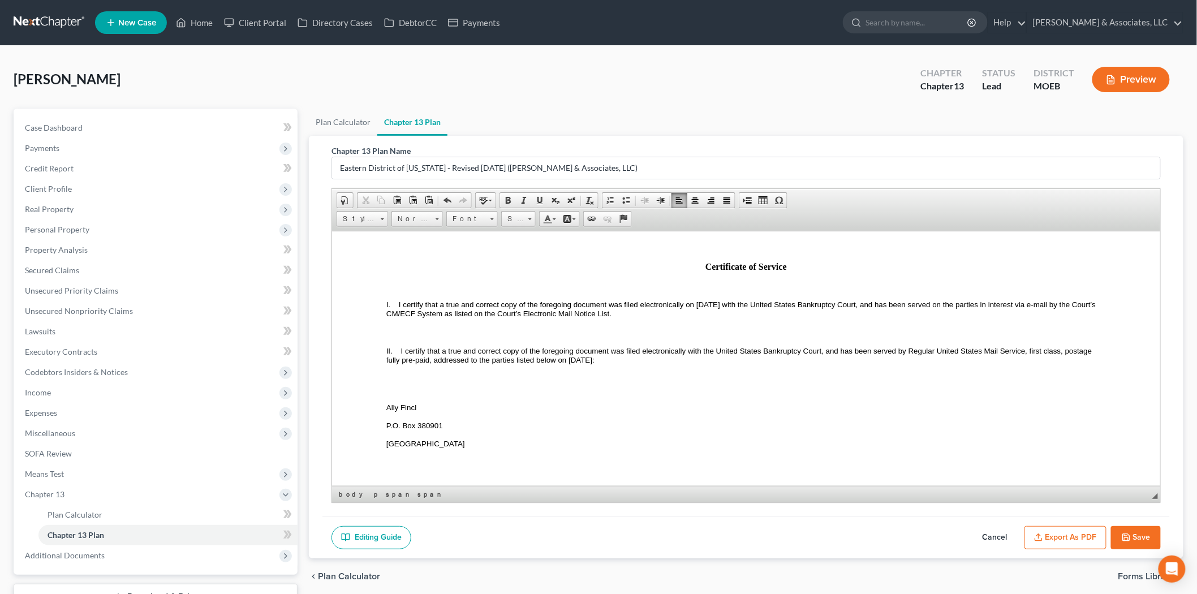
click at [1056, 532] on button "Export as PDF" at bounding box center [1065, 538] width 82 height 24
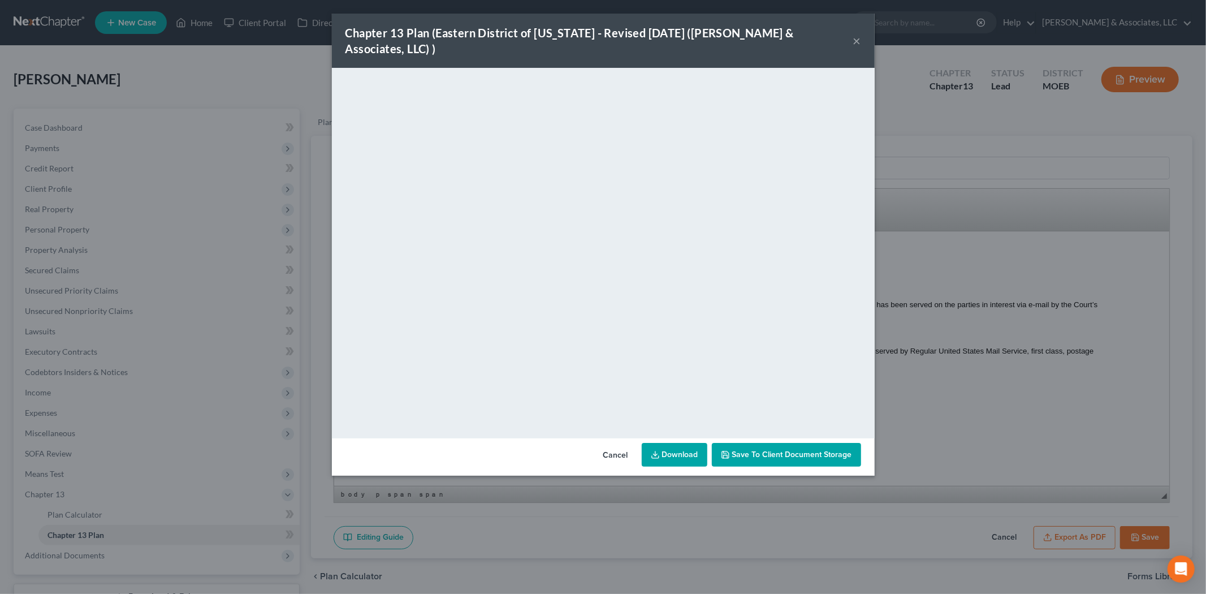
click at [772, 443] on button "Save to Client Document Storage" at bounding box center [786, 455] width 149 height 24
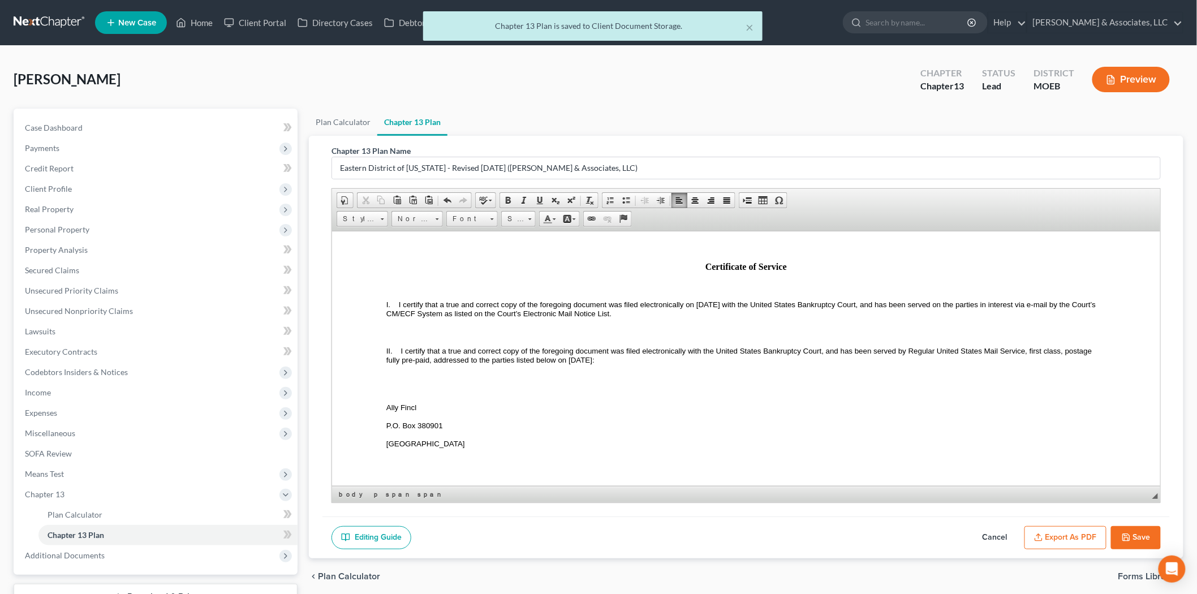
click at [1137, 533] on button "Save" at bounding box center [1136, 538] width 50 height 24
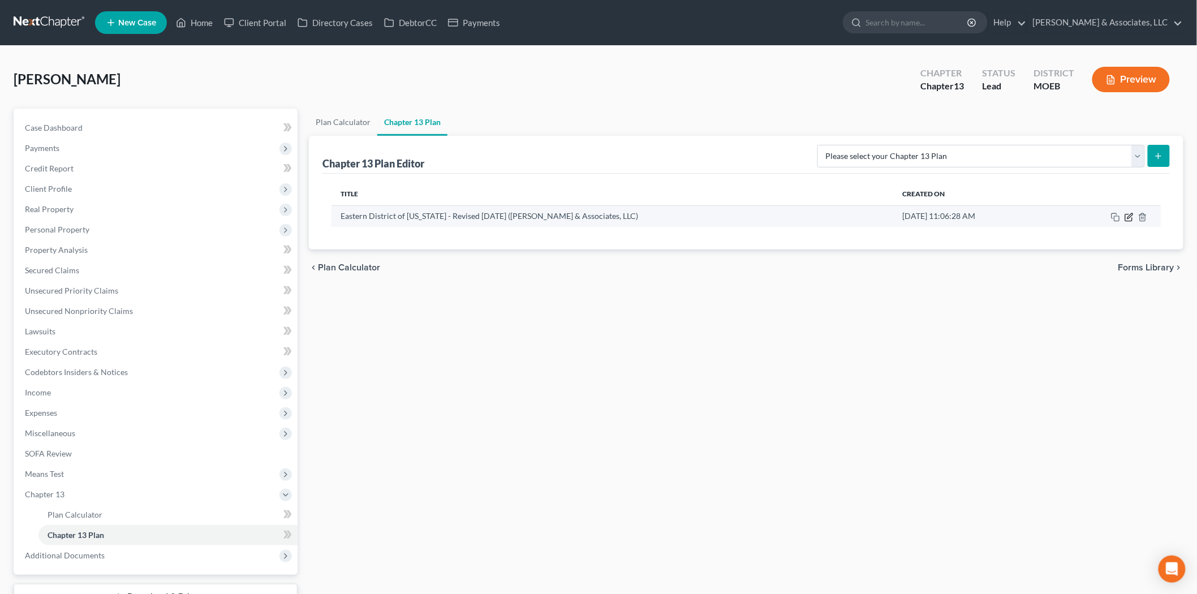
click at [1132, 215] on icon "button" at bounding box center [1128, 217] width 9 height 9
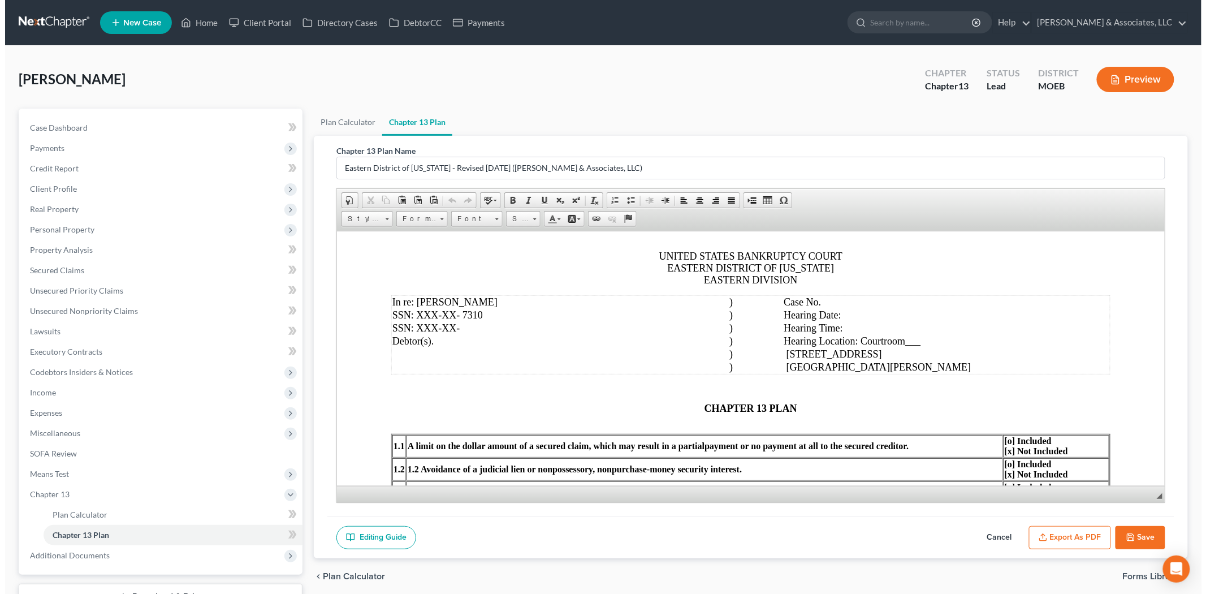
scroll to position [188, 0]
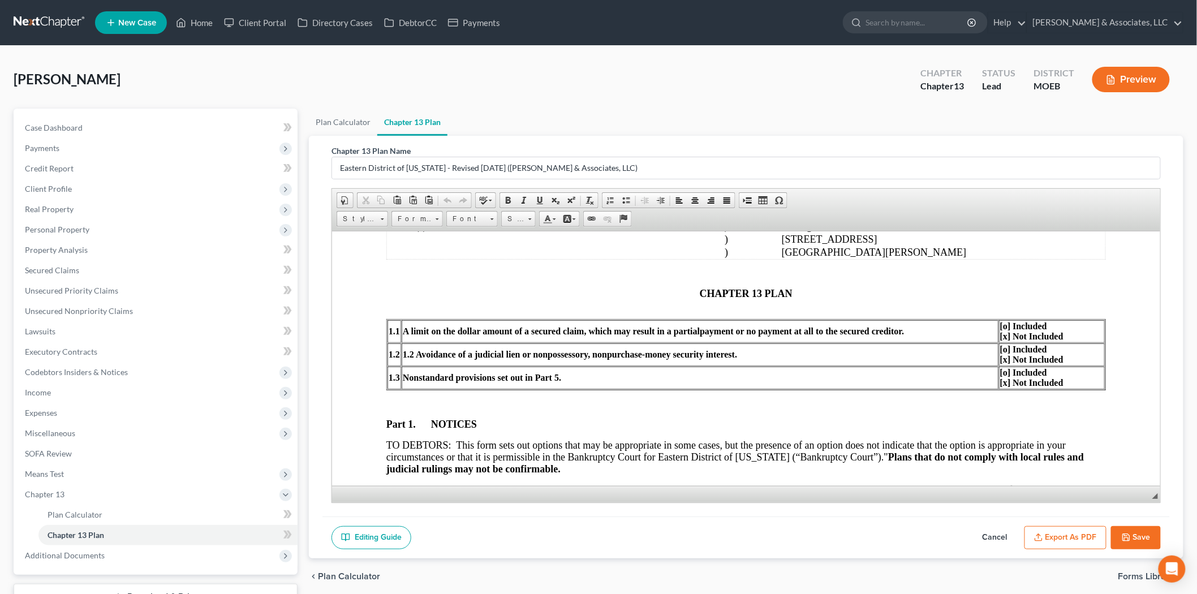
click at [1087, 516] on div "Editing Guide Cancel Export as PDF Save" at bounding box center [745, 537] width 847 height 42
drag, startPoint x: 1061, startPoint y: 564, endPoint x: 1061, endPoint y: 545, distance: 19.2
click at [1061, 558] on div "chevron_left Plan Calculator Forms Library chevron_right" at bounding box center [746, 576] width 874 height 36
click at [1060, 543] on button "Export as PDF" at bounding box center [1065, 538] width 82 height 24
